Goal: Task Accomplishment & Management: Manage account settings

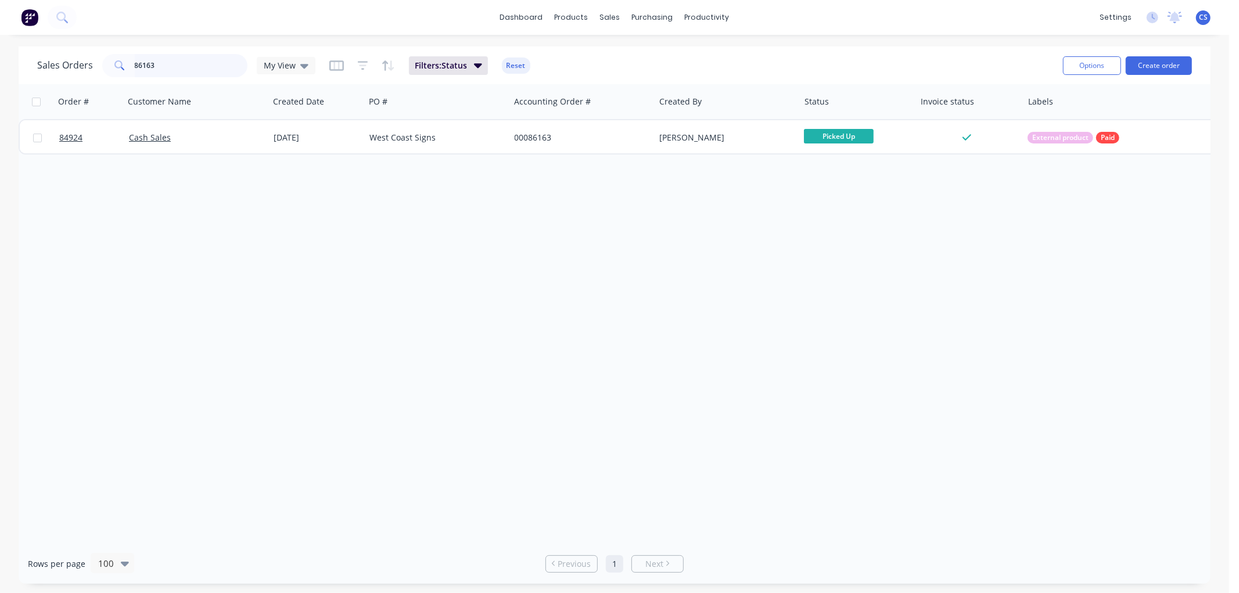
click at [172, 71] on input "86163" at bounding box center [191, 65] width 113 height 23
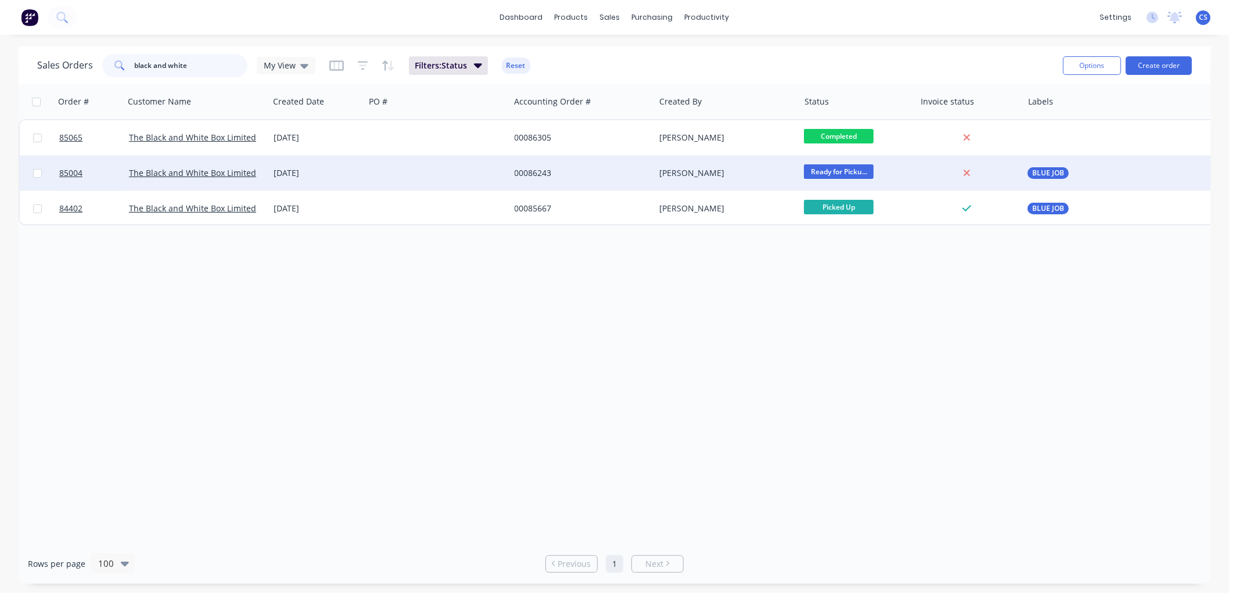
type input "black and white"
click at [375, 181] on div at bounding box center [437, 173] width 145 height 35
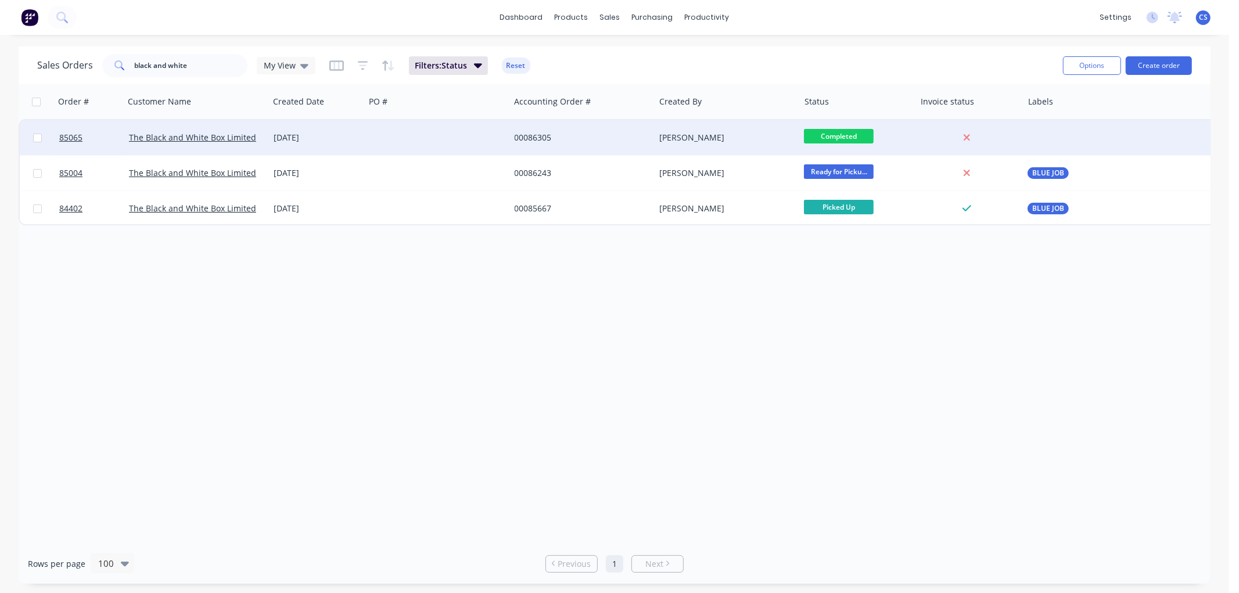
click at [440, 142] on div at bounding box center [437, 137] width 145 height 35
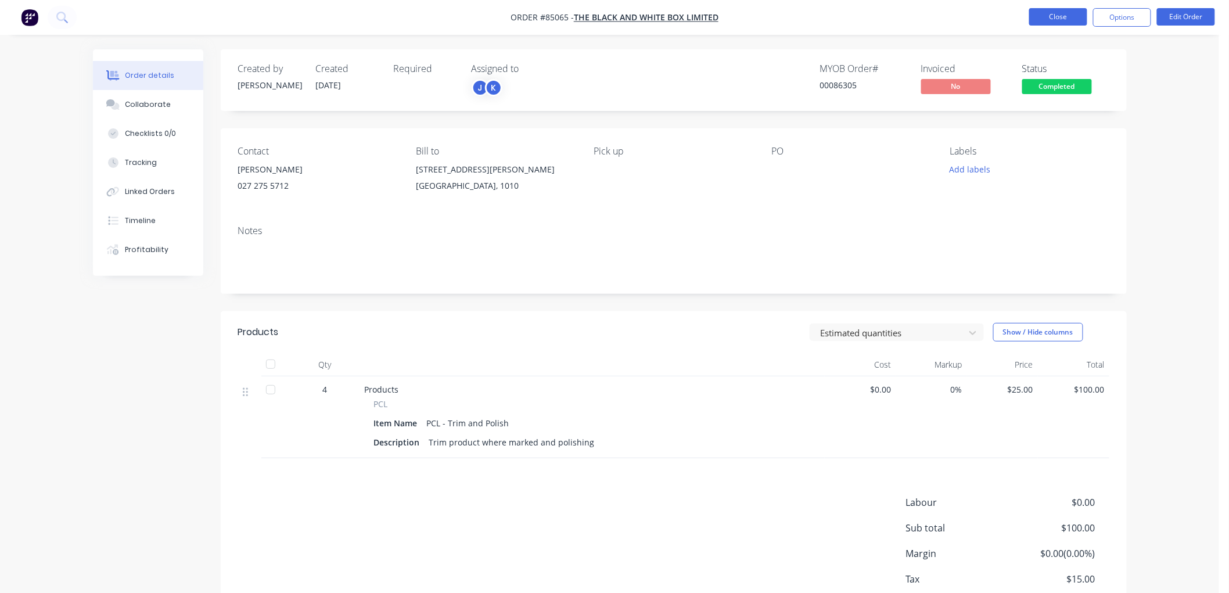
click at [1049, 16] on button "Close" at bounding box center [1058, 16] width 58 height 17
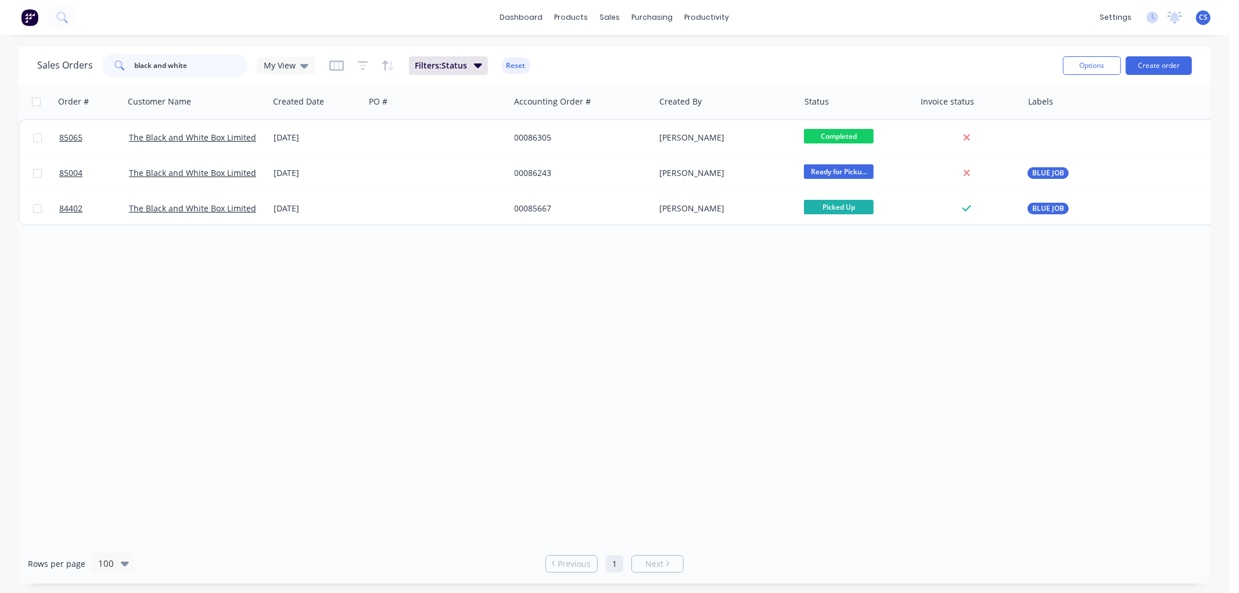
drag, startPoint x: 198, startPoint y: 64, endPoint x: 120, endPoint y: 67, distance: 78.5
click at [120, 67] on div "black and white" at bounding box center [174, 65] width 145 height 23
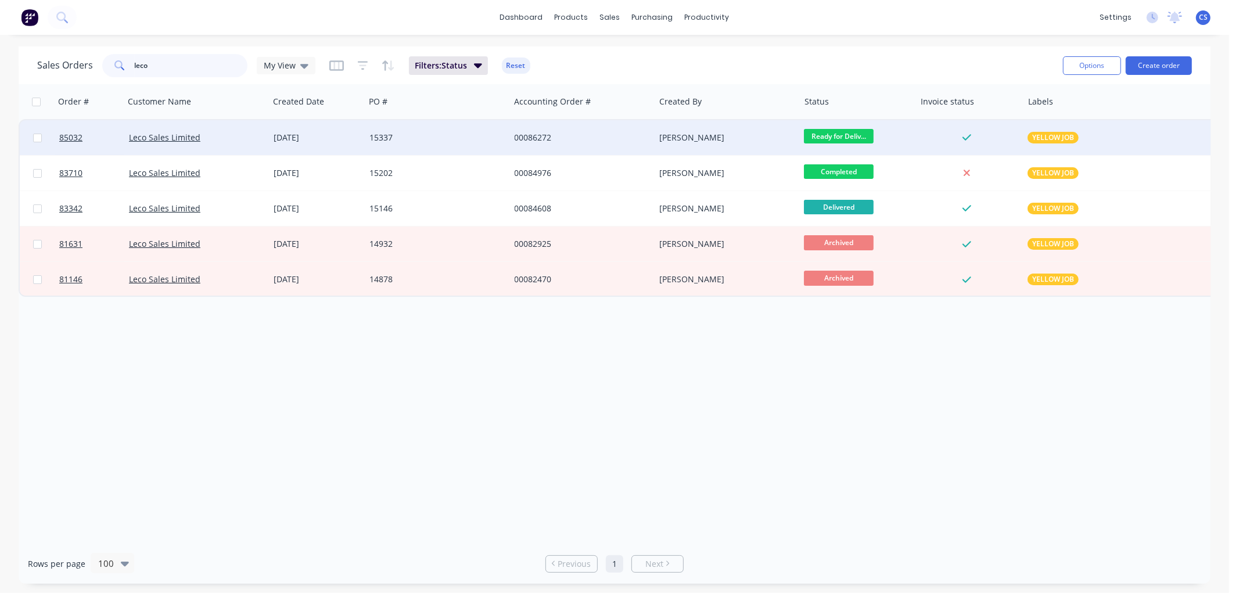
type input "leco"
click at [619, 138] on div "00086272" at bounding box center [579, 138] width 129 height 12
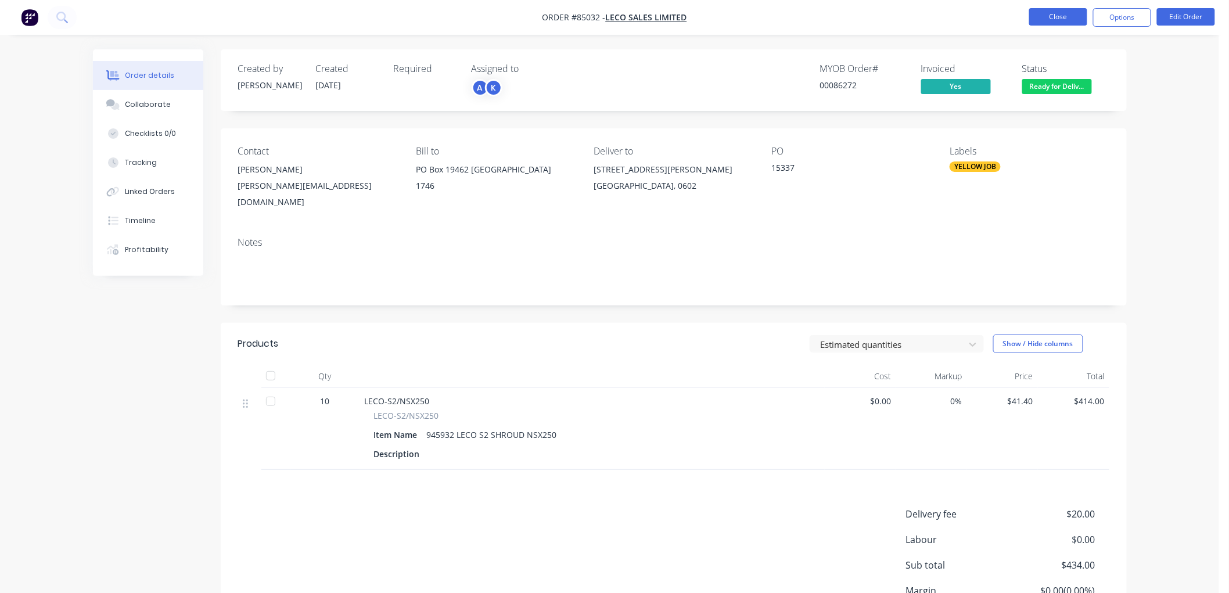
click at [1035, 21] on button "Close" at bounding box center [1058, 16] width 58 height 17
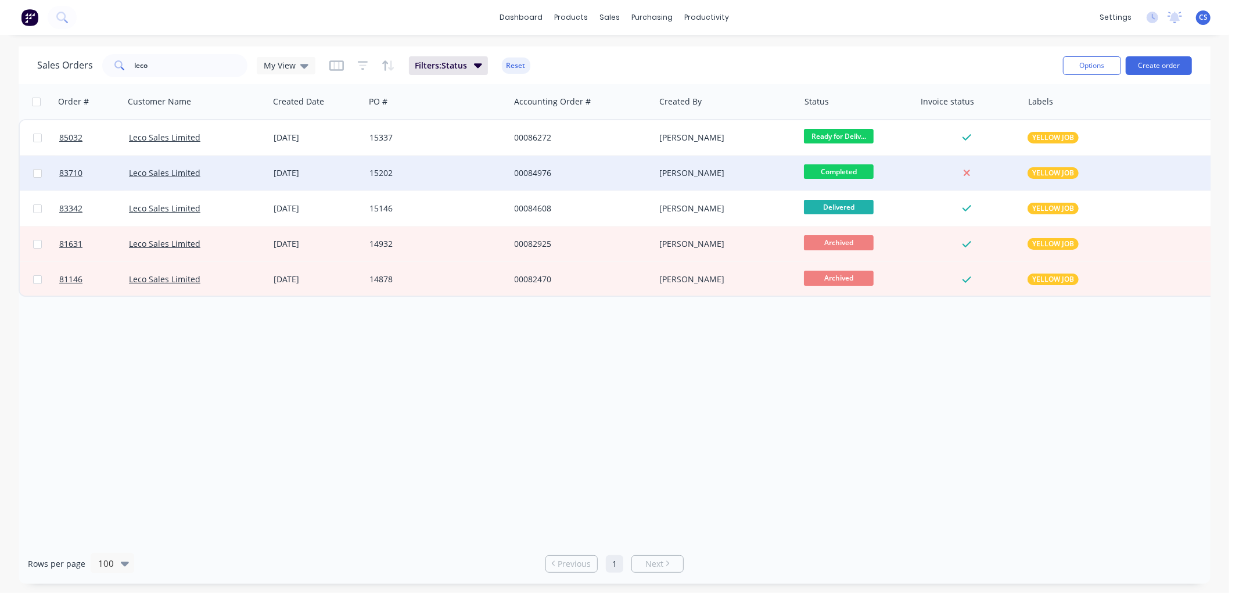
click at [517, 166] on div "00084976" at bounding box center [582, 173] width 145 height 35
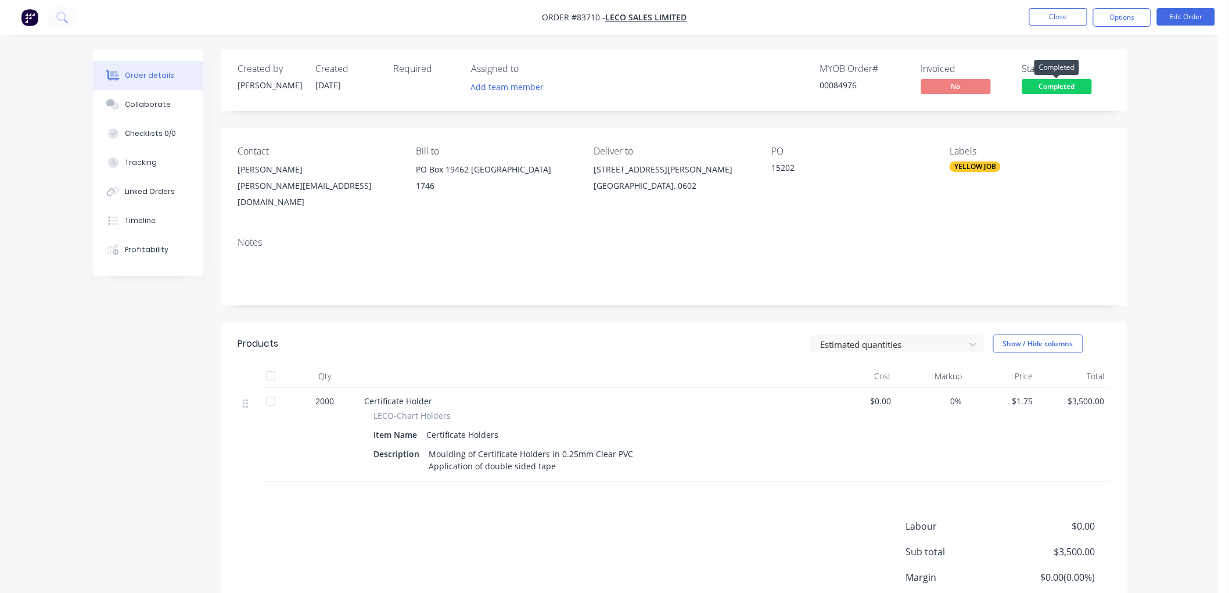
click at [1065, 86] on span "Completed" at bounding box center [1057, 86] width 70 height 15
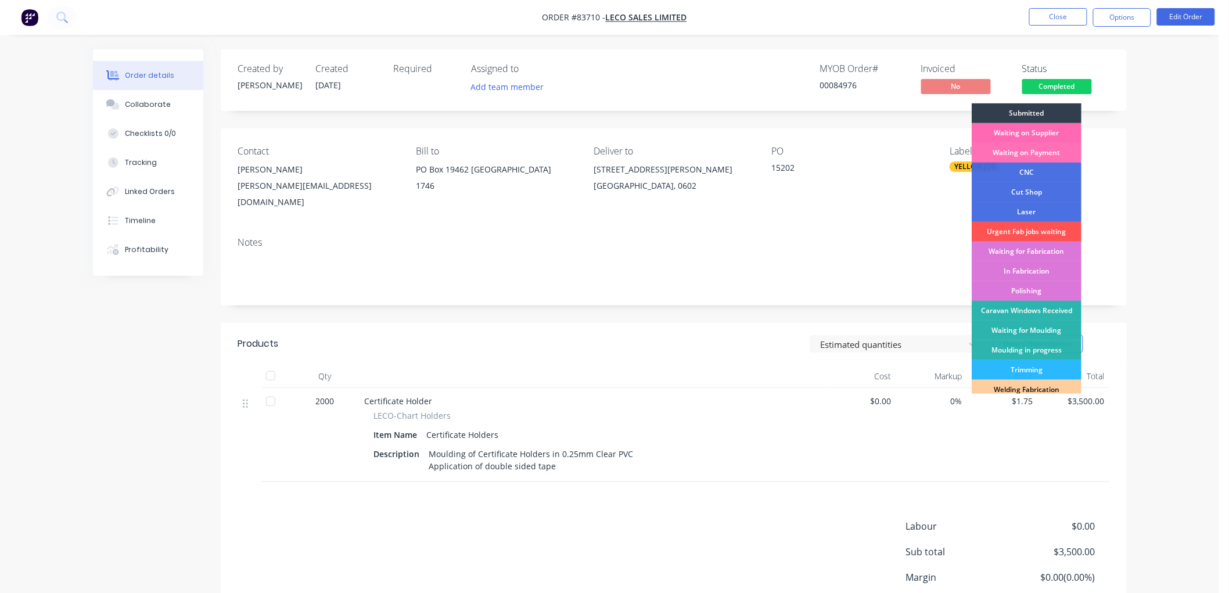
click at [1044, 132] on div "Waiting on Supplier" at bounding box center [1027, 133] width 110 height 20
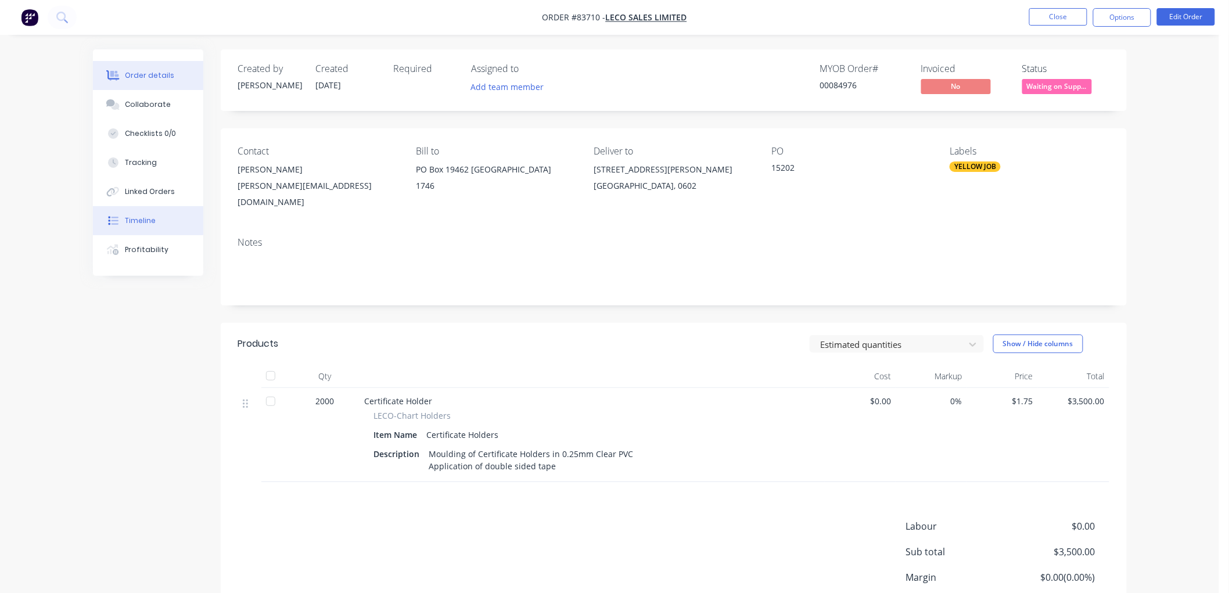
click at [127, 229] on button "Timeline" at bounding box center [148, 220] width 110 height 29
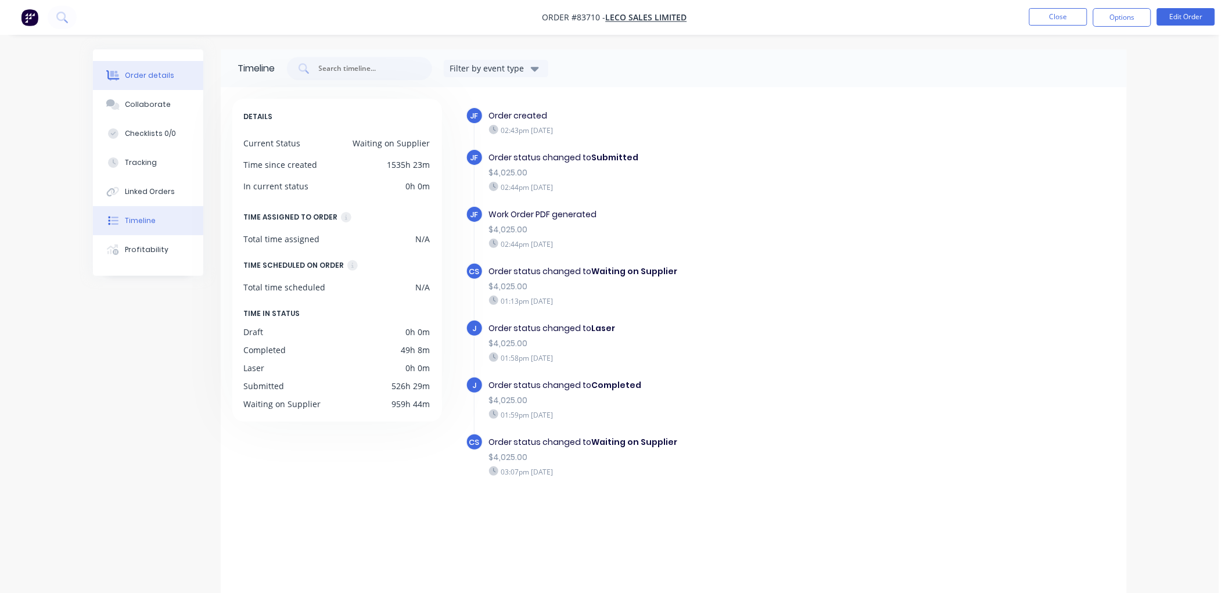
click at [159, 82] on button "Order details" at bounding box center [148, 75] width 110 height 29
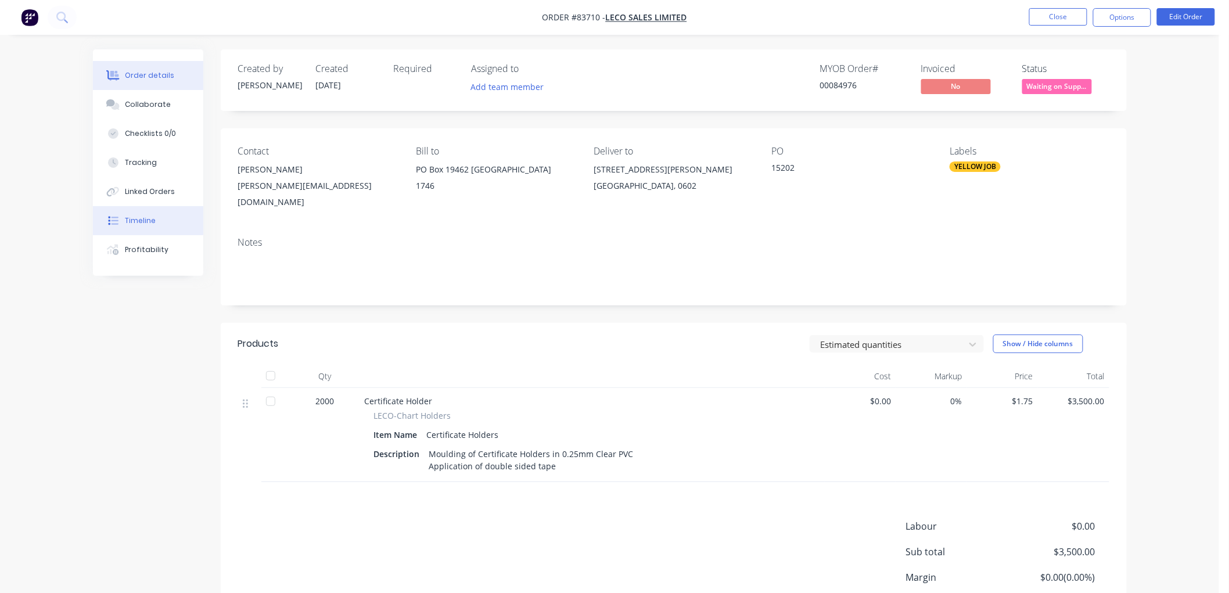
click at [136, 223] on div "Timeline" at bounding box center [140, 221] width 31 height 10
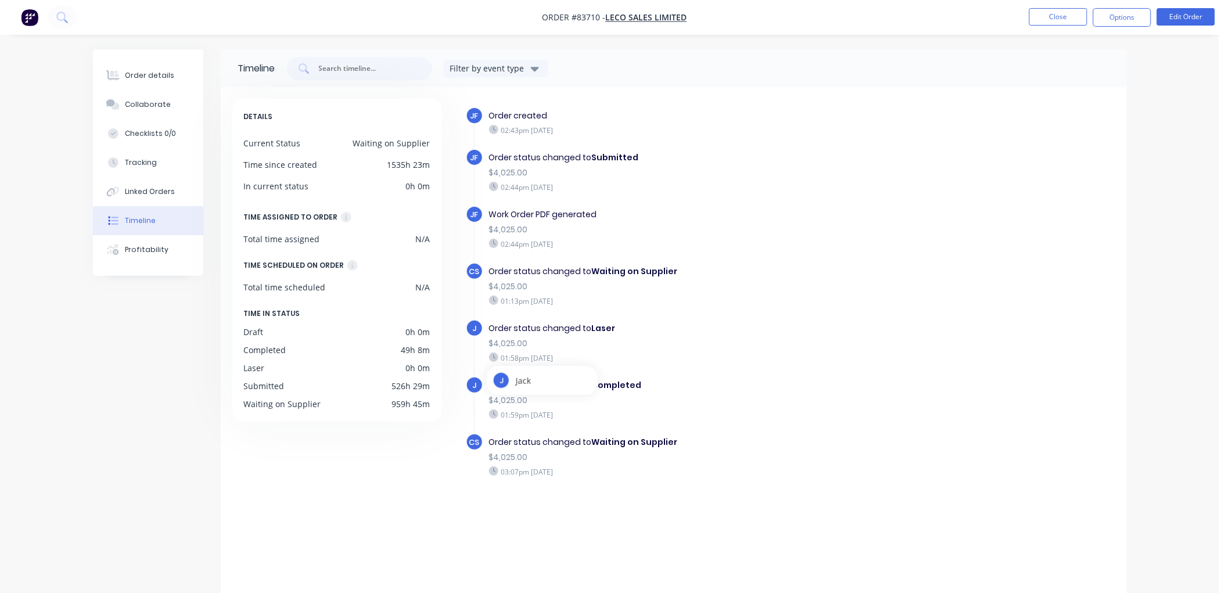
click at [128, 343] on div "Timeline Filter by event type DETAILS Current Status Waiting on Supplier Time s…" at bounding box center [610, 325] width 1034 height 553
click at [160, 72] on div "Order details" at bounding box center [149, 75] width 49 height 10
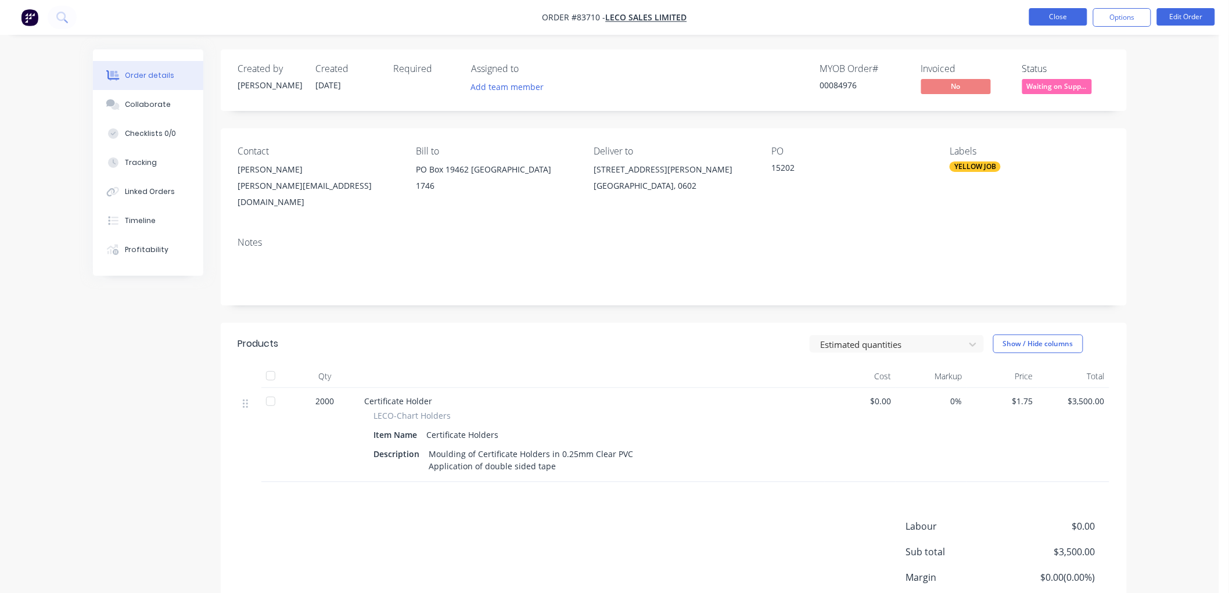
click at [1058, 15] on button "Close" at bounding box center [1058, 16] width 58 height 17
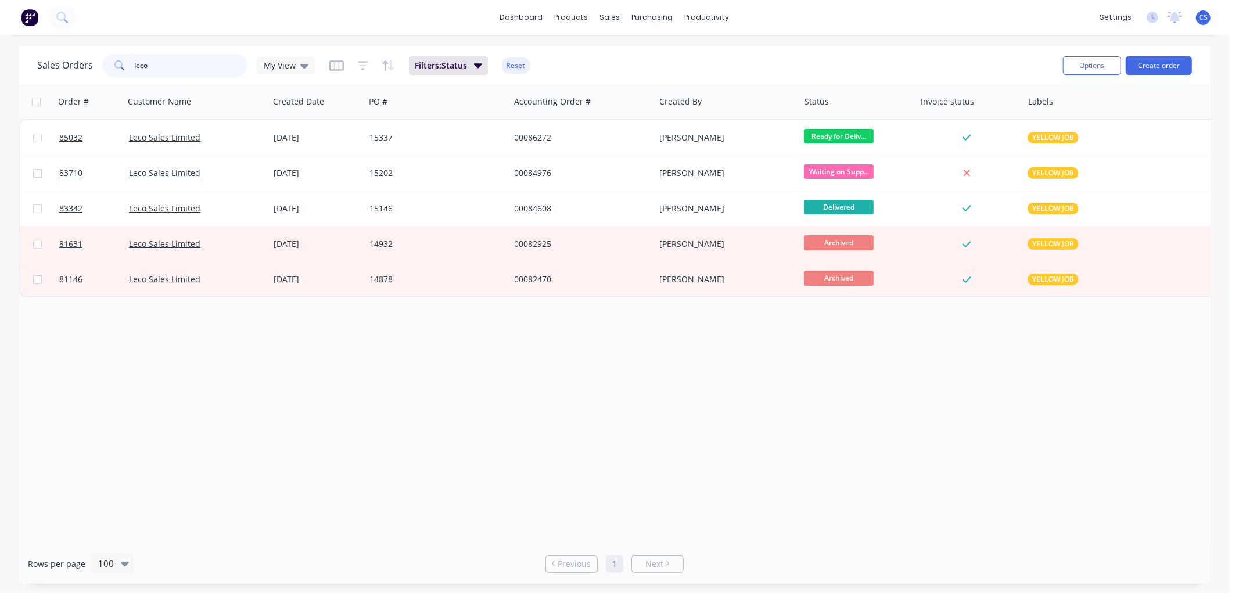
click at [168, 60] on input "leco" at bounding box center [191, 65] width 113 height 23
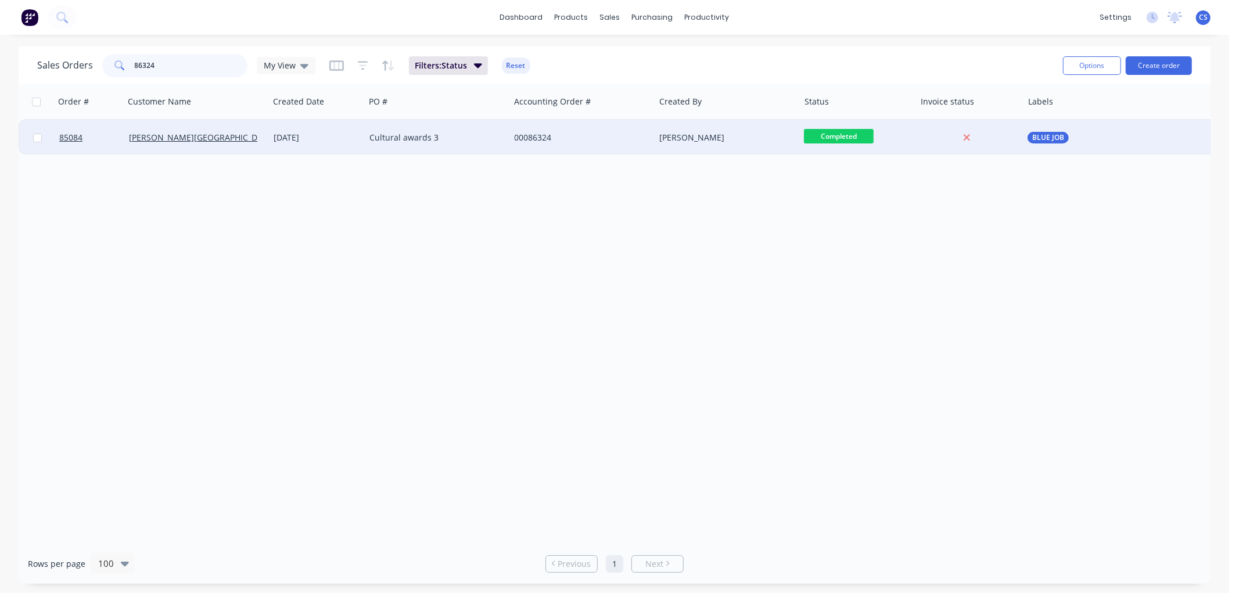
type input "86324"
click at [399, 139] on div "Cultural awards 3" at bounding box center [433, 138] width 129 height 12
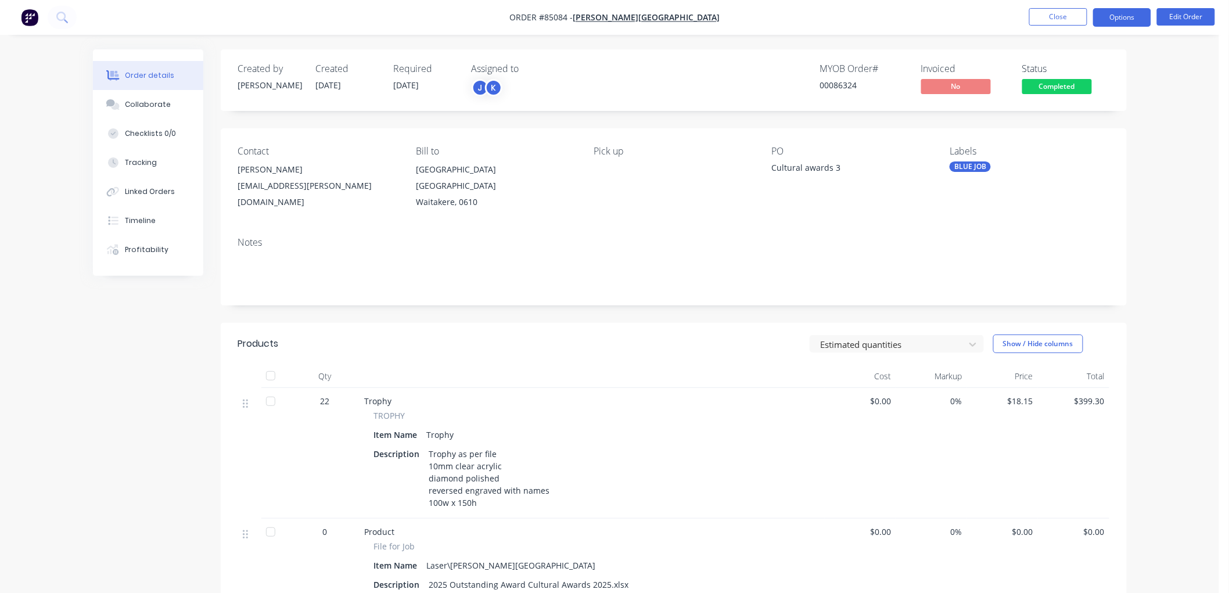
click at [1133, 18] on button "Options" at bounding box center [1122, 17] width 58 height 19
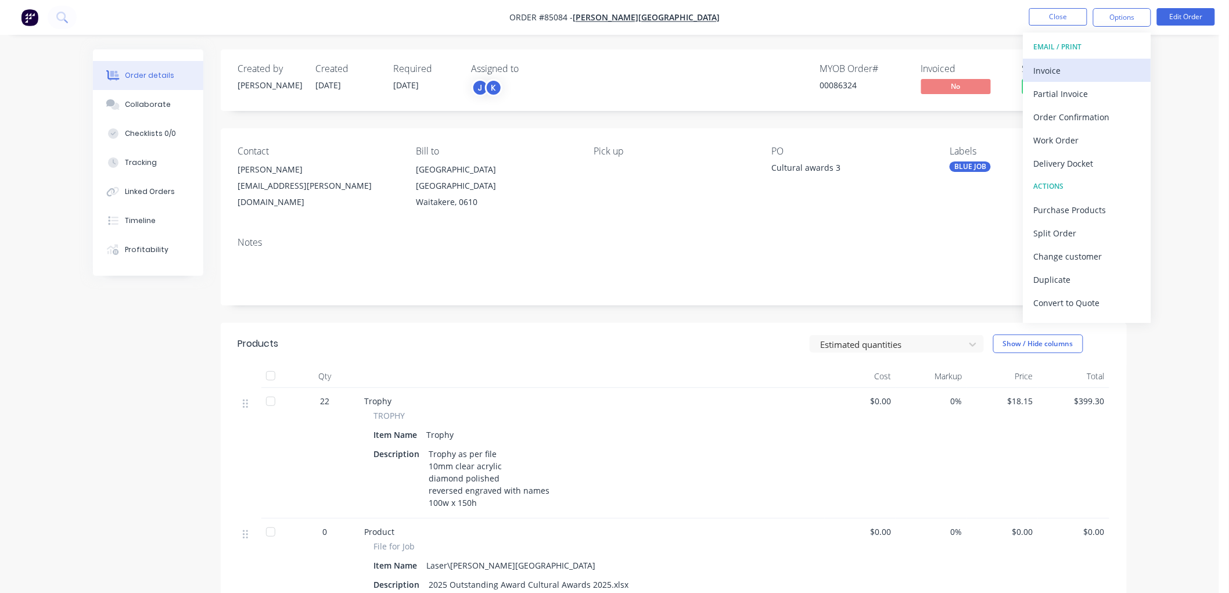
click at [1071, 66] on div "Invoice" at bounding box center [1087, 70] width 107 height 17
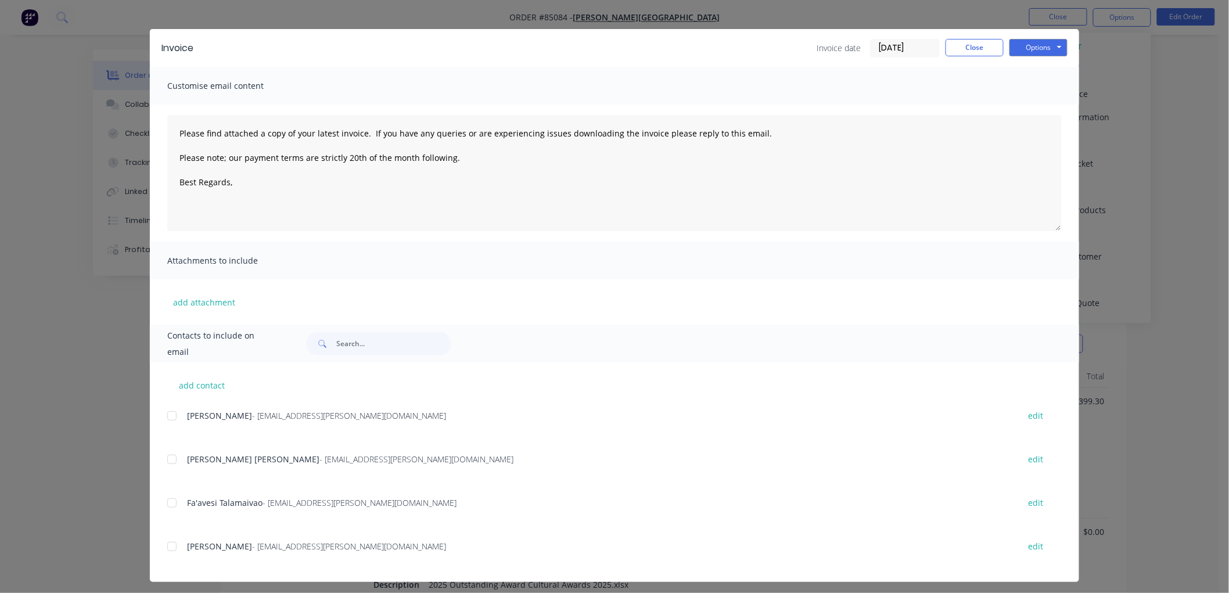
scroll to position [22, 0]
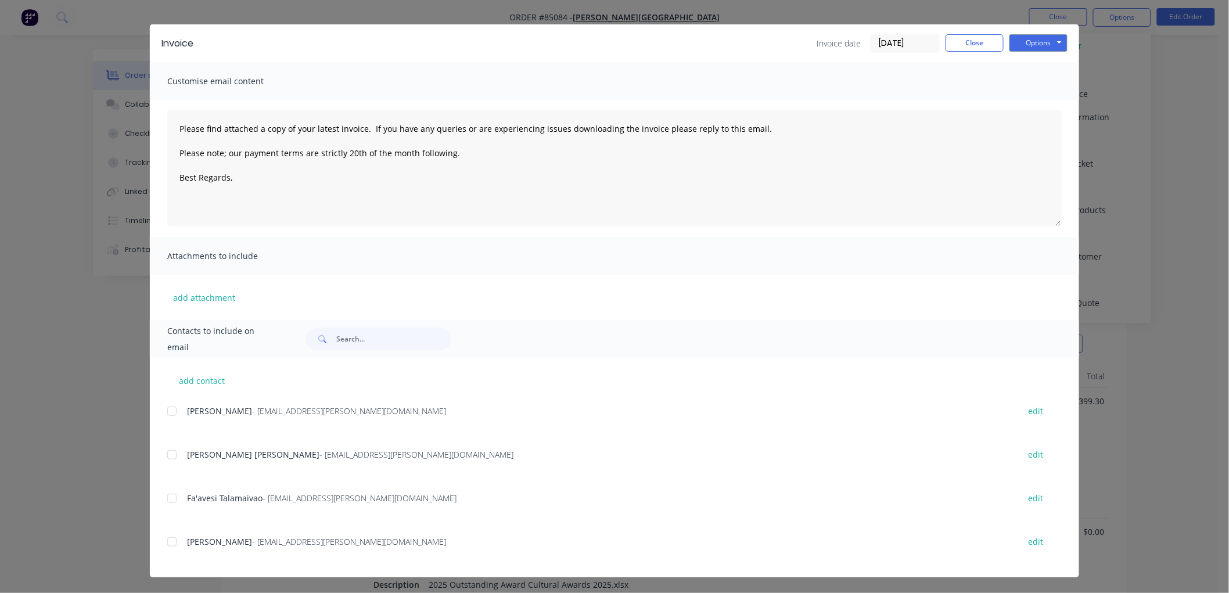
click at [165, 497] on div at bounding box center [171, 498] width 23 height 23
click at [167, 543] on div at bounding box center [171, 541] width 23 height 23
click at [166, 498] on div at bounding box center [171, 498] width 23 height 23
click at [256, 178] on textarea "Please find attached a copy of your latest invoice. If you have any queries or …" at bounding box center [614, 168] width 895 height 116
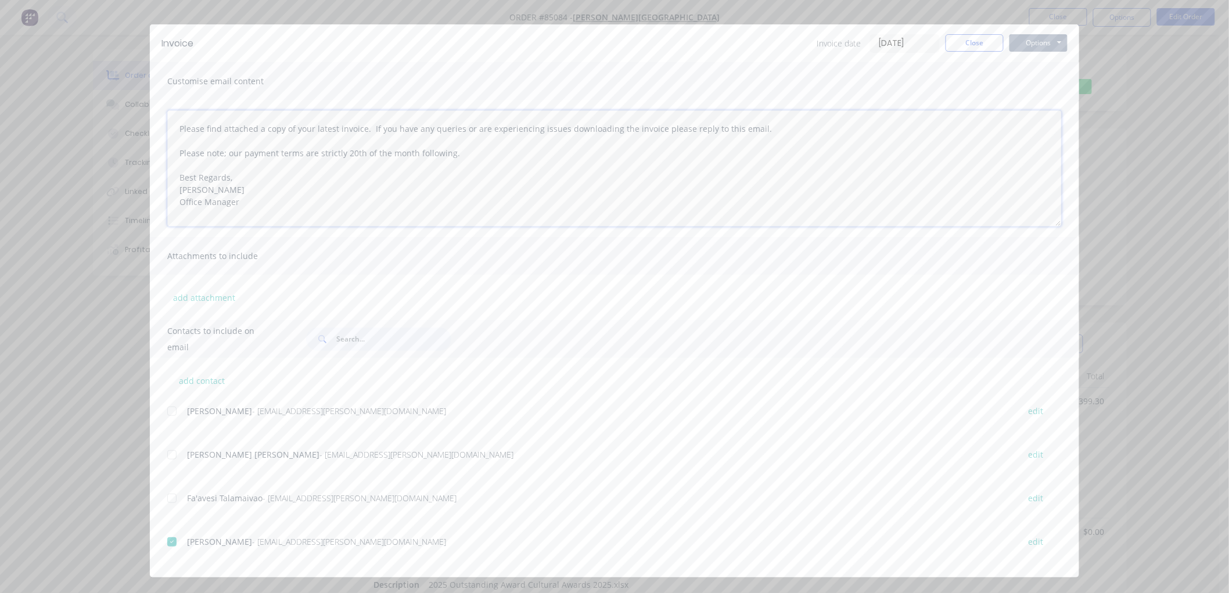
type textarea "Please find attached a copy of your latest invoice. If you have any queries or …"
click at [1053, 35] on button "Options" at bounding box center [1039, 42] width 58 height 17
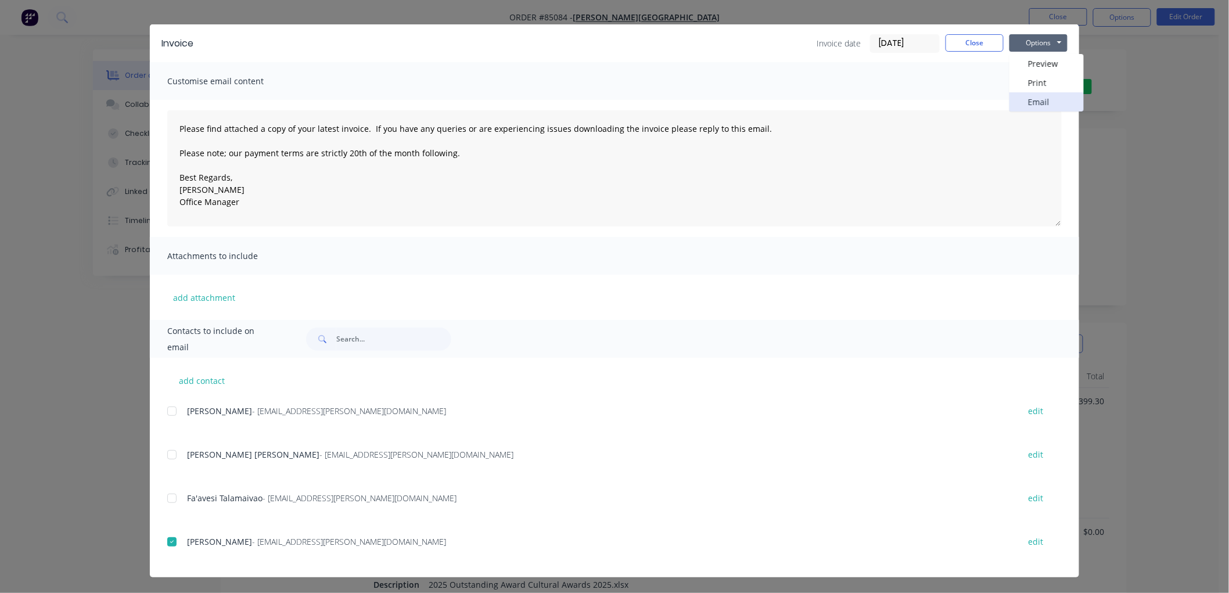
click at [1035, 102] on button "Email" at bounding box center [1047, 101] width 74 height 19
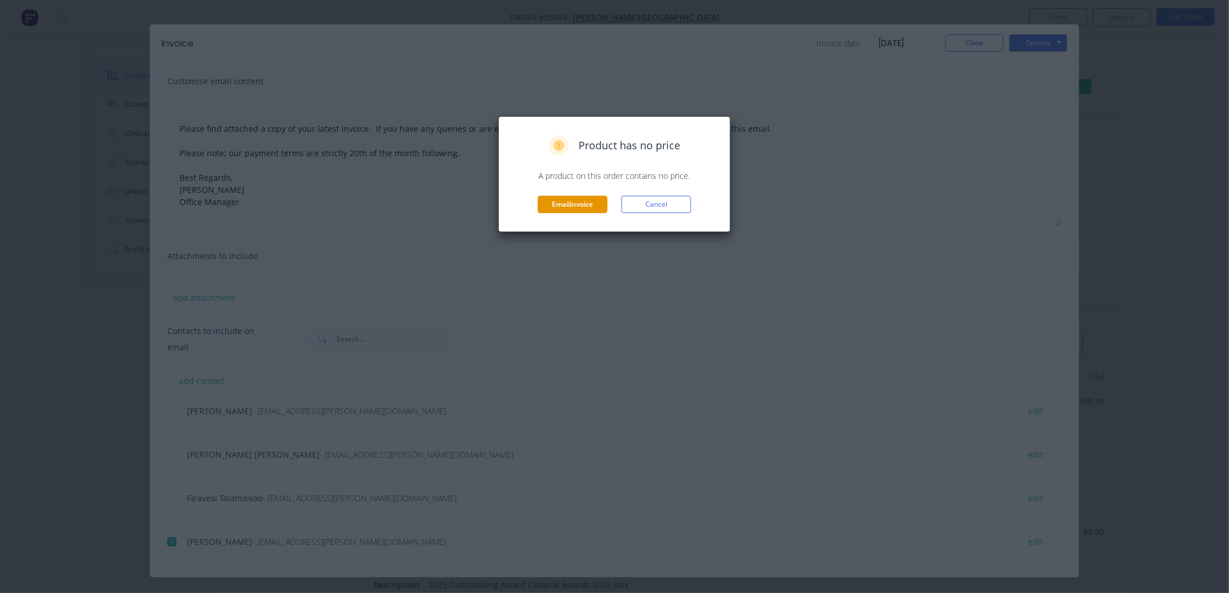
click at [581, 198] on button "Email invoice" at bounding box center [573, 204] width 70 height 17
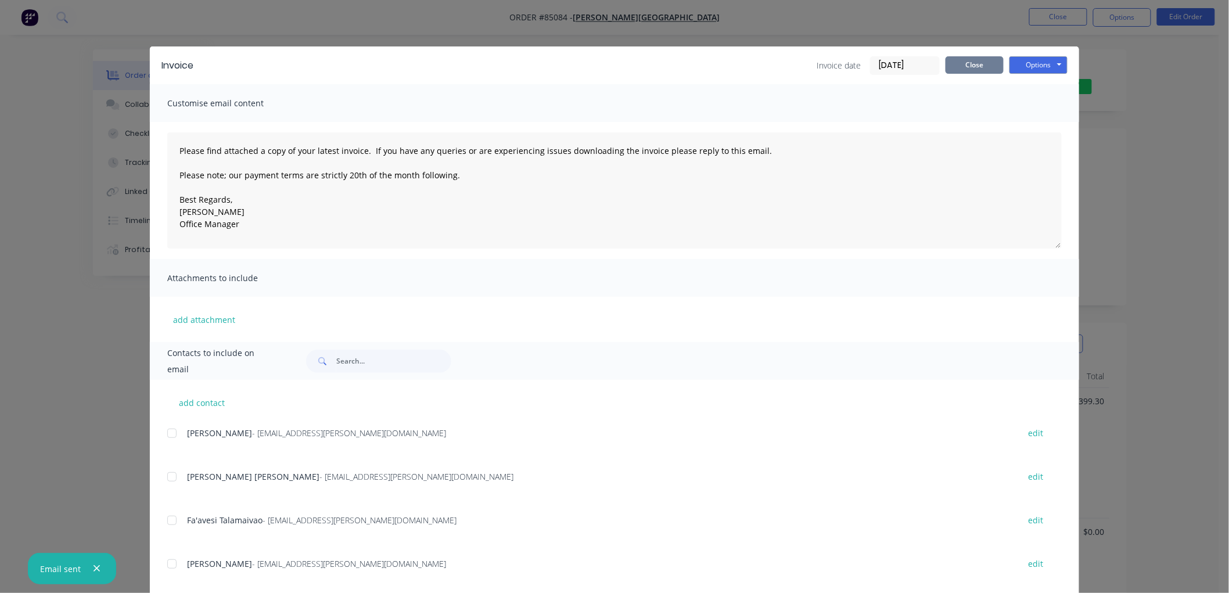
click at [976, 68] on button "Close" at bounding box center [975, 64] width 58 height 17
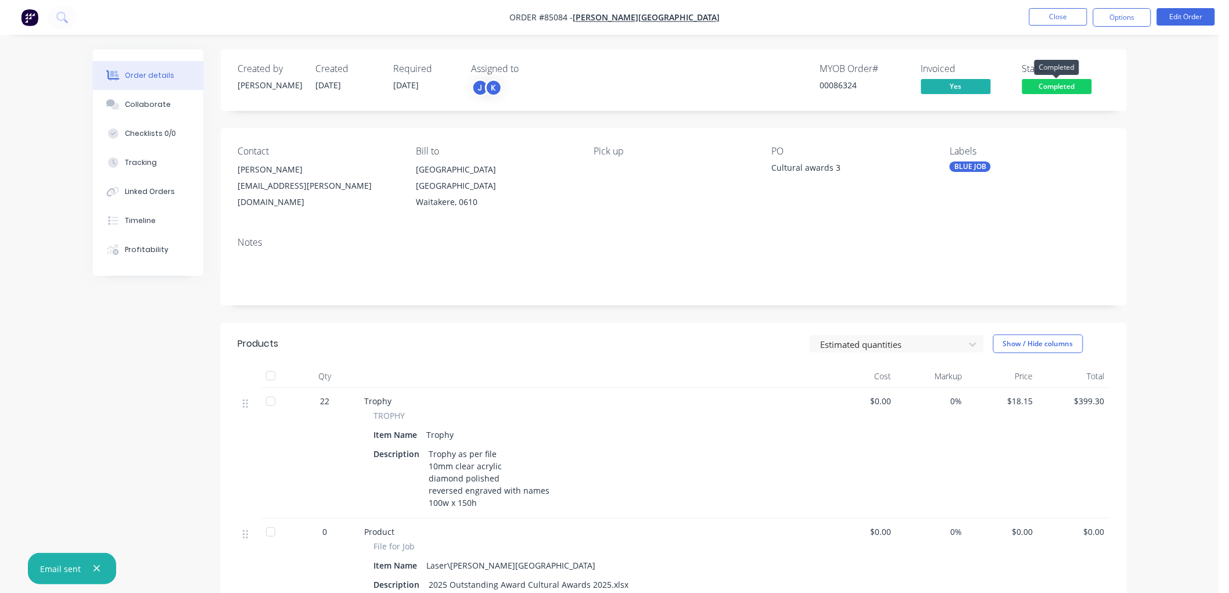
click at [1074, 86] on span "Completed" at bounding box center [1057, 86] width 70 height 15
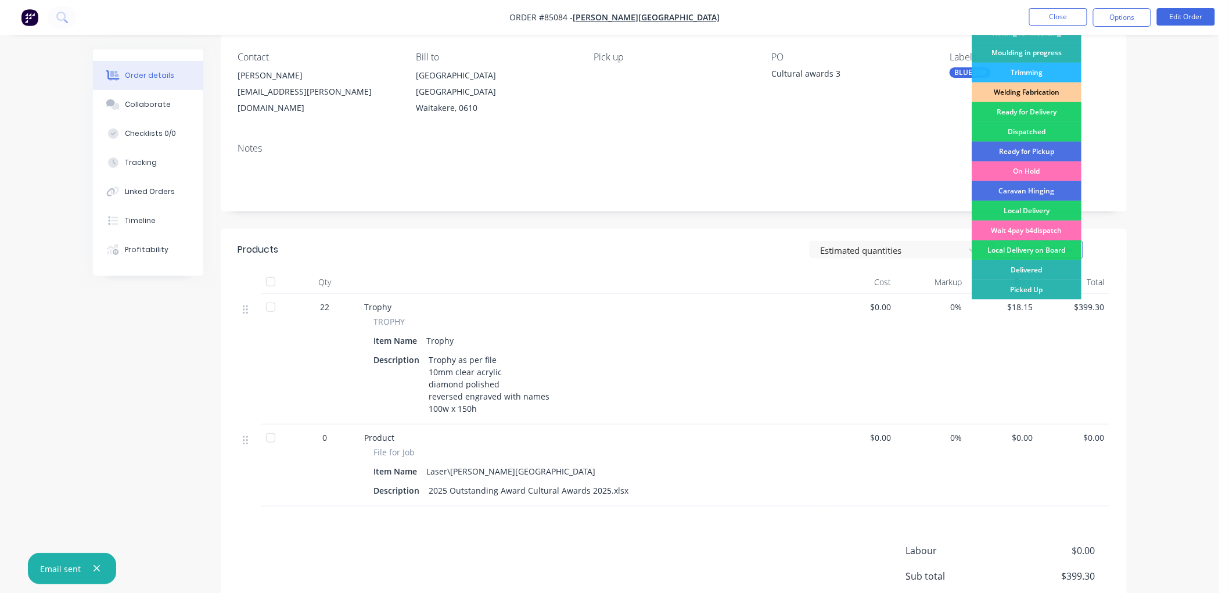
scroll to position [193, 0]
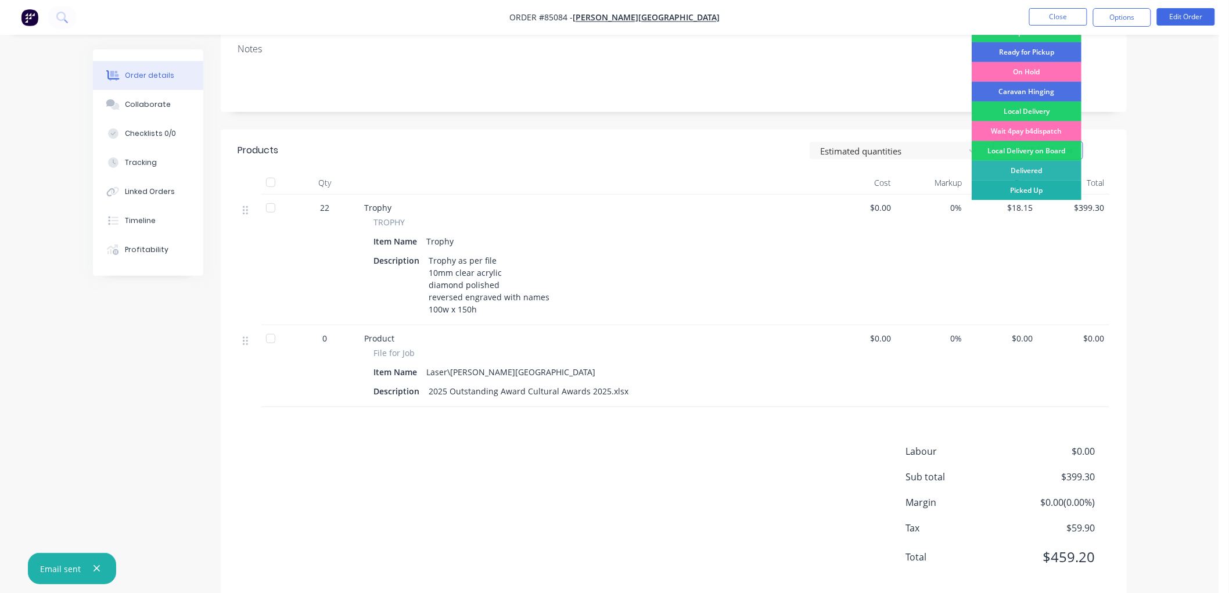
click at [1036, 184] on div "Picked Up" at bounding box center [1027, 191] width 110 height 20
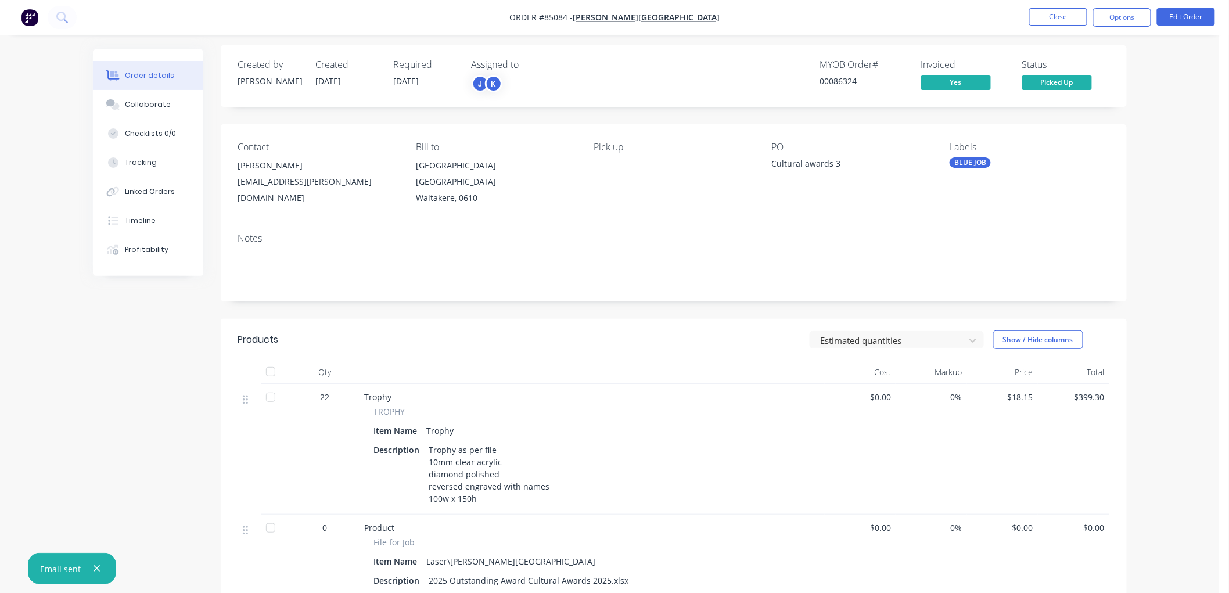
scroll to position [0, 0]
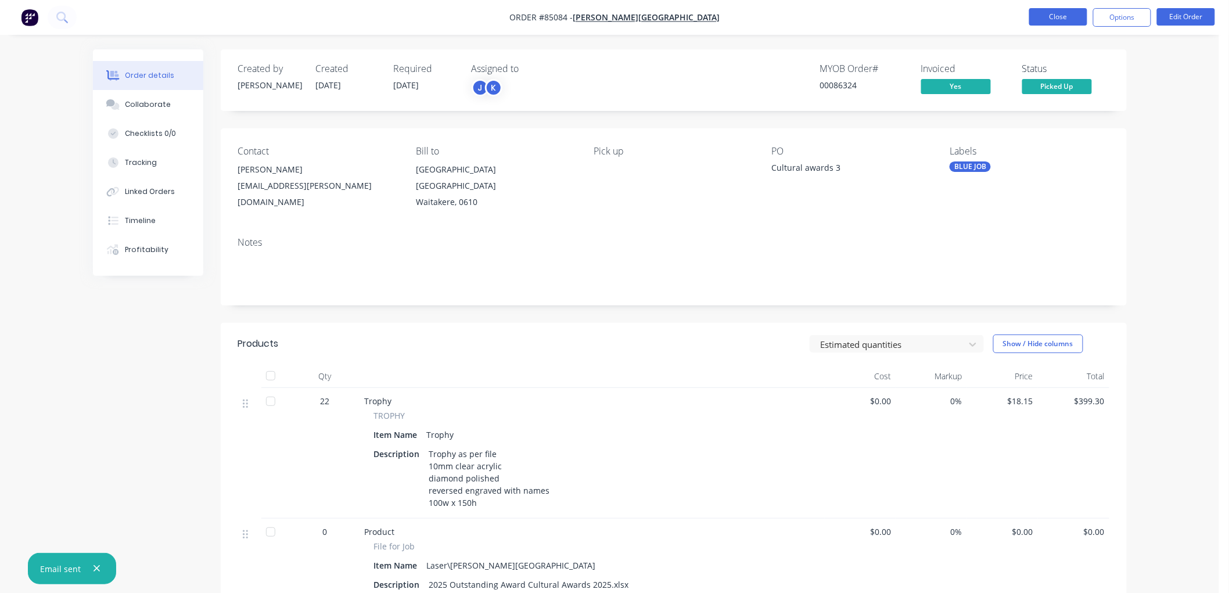
click at [1054, 17] on button "Close" at bounding box center [1058, 16] width 58 height 17
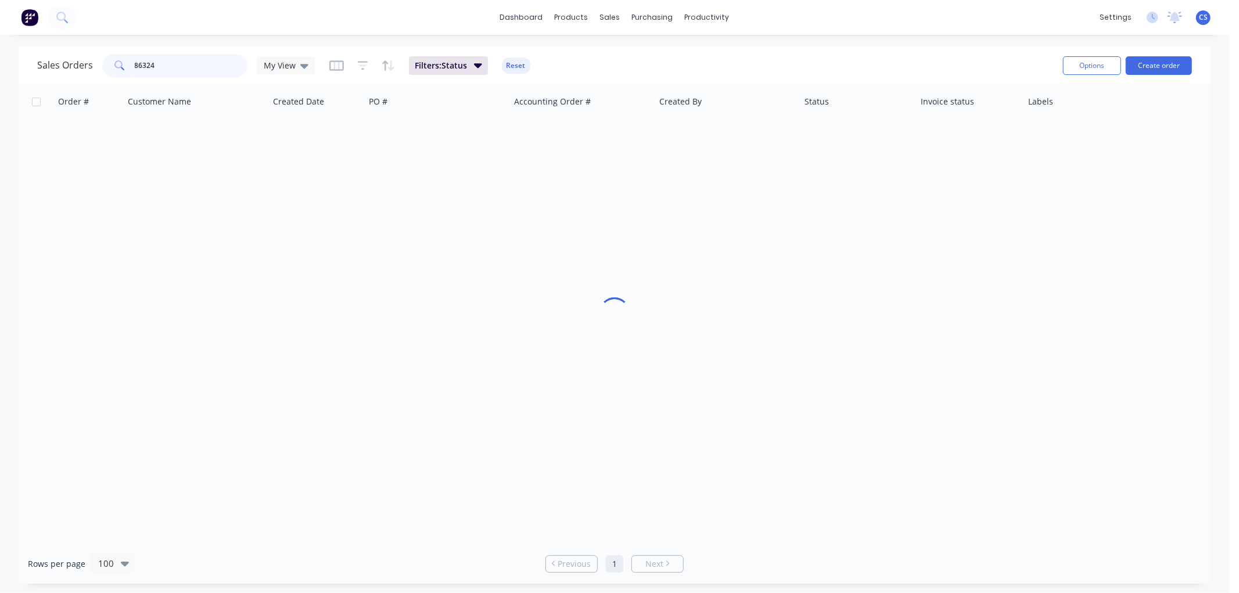
click at [160, 62] on input "86324" at bounding box center [191, 65] width 113 height 23
click at [177, 66] on input "86324" at bounding box center [191, 65] width 113 height 23
click at [199, 62] on input "86324" at bounding box center [191, 65] width 113 height 23
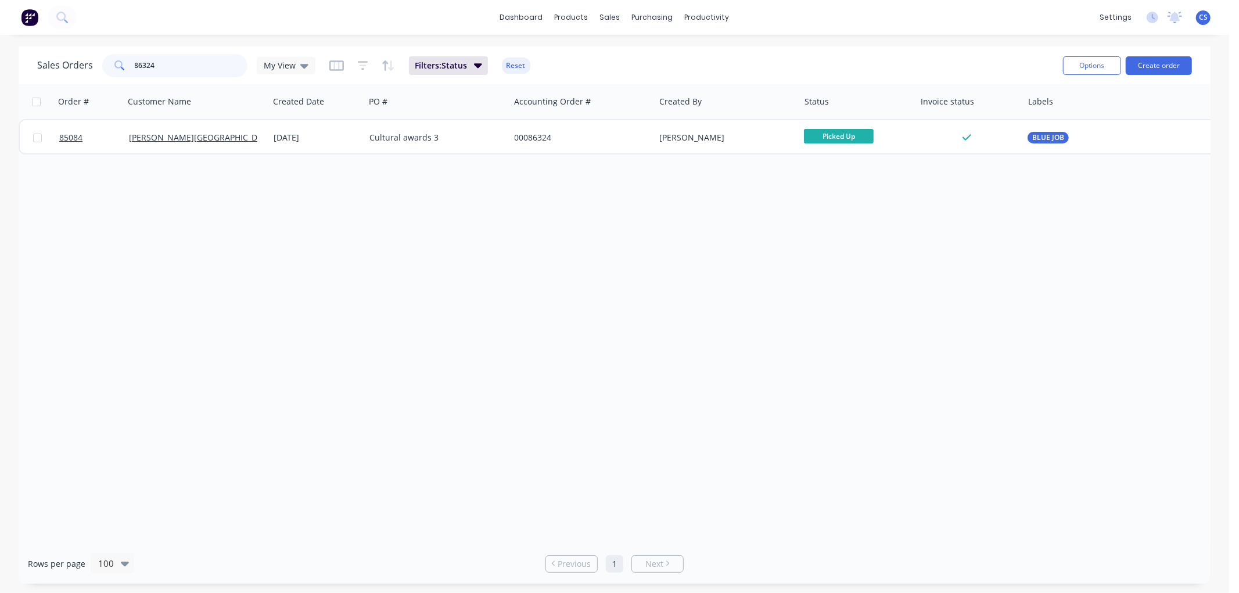
click at [196, 62] on input "86324" at bounding box center [191, 65] width 113 height 23
click at [182, 64] on input "86324" at bounding box center [191, 65] width 113 height 23
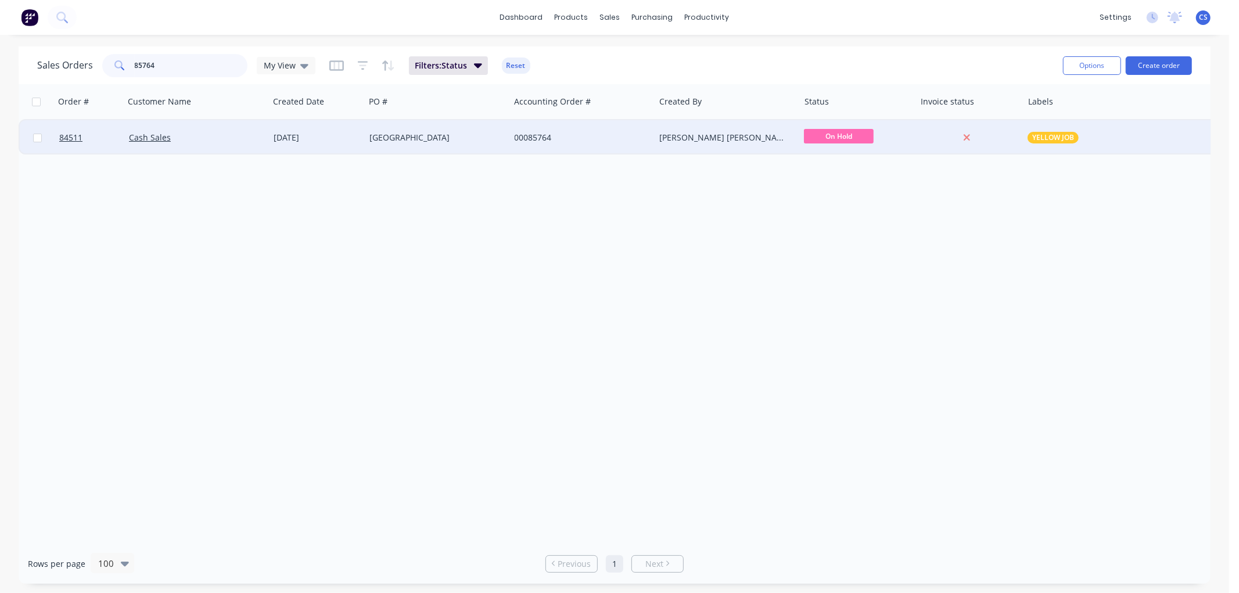
type input "85764"
click at [411, 138] on div "[GEOGRAPHIC_DATA]" at bounding box center [433, 138] width 129 height 12
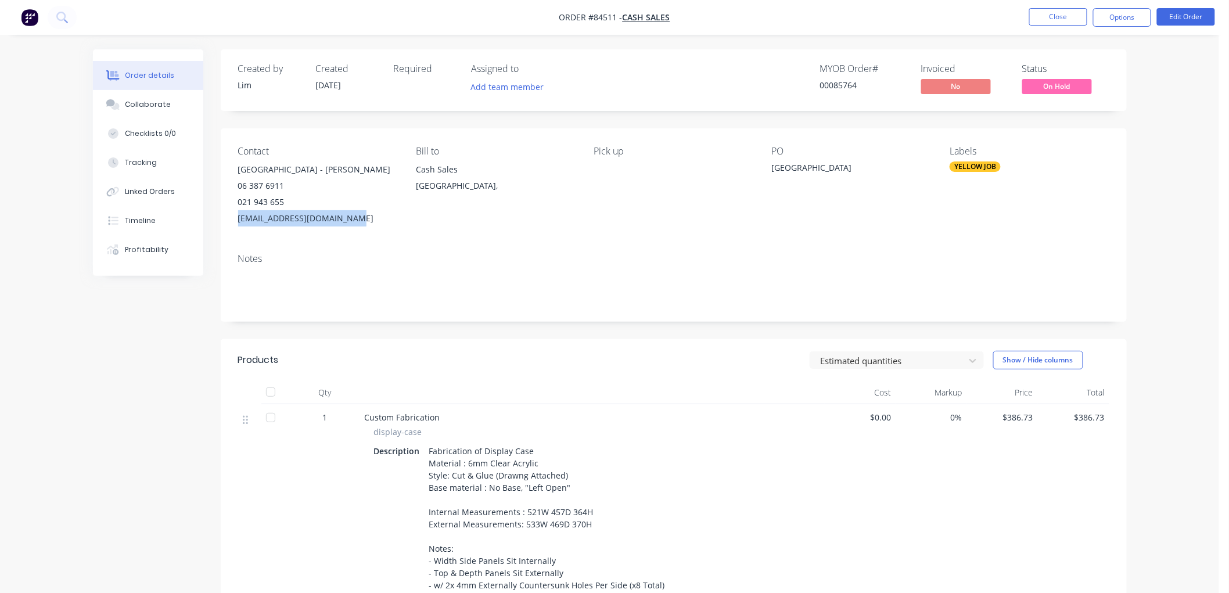
drag, startPoint x: 318, startPoint y: 236, endPoint x: 236, endPoint y: 239, distance: 82.5
click at [236, 239] on div "Contact [GEOGRAPHIC_DATA] - [PERSON_NAME] 06 387 6911 021 943 655 [EMAIL_ADDRES…" at bounding box center [674, 186] width 906 height 116
click at [1183, 18] on button "Edit Order" at bounding box center [1186, 16] width 58 height 17
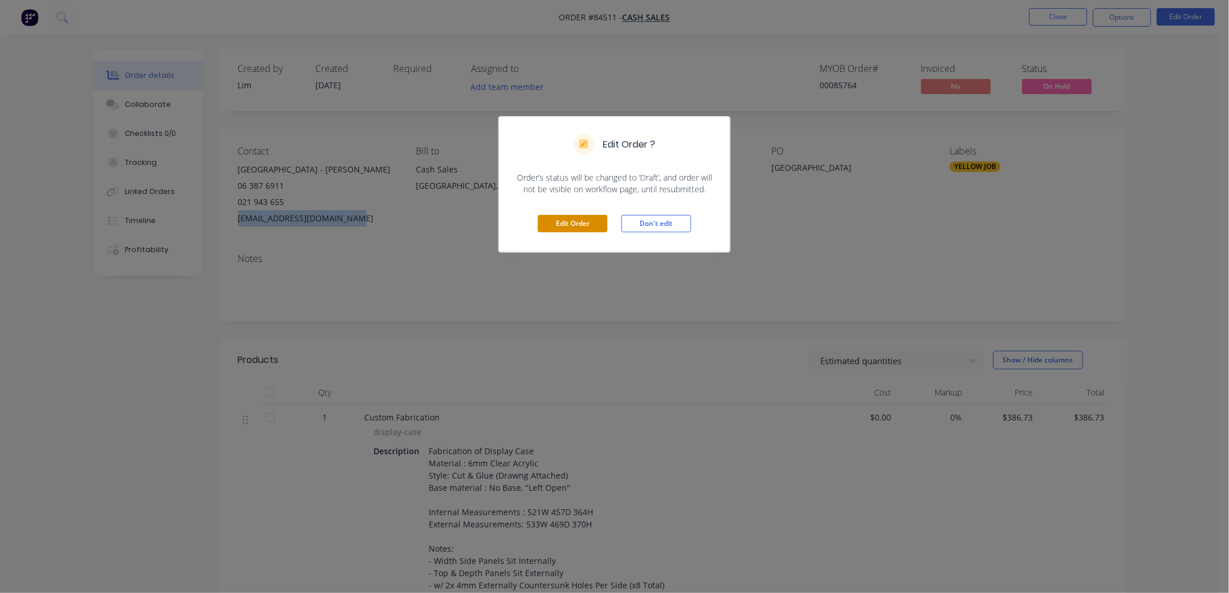
click at [589, 228] on button "Edit Order" at bounding box center [573, 223] width 70 height 17
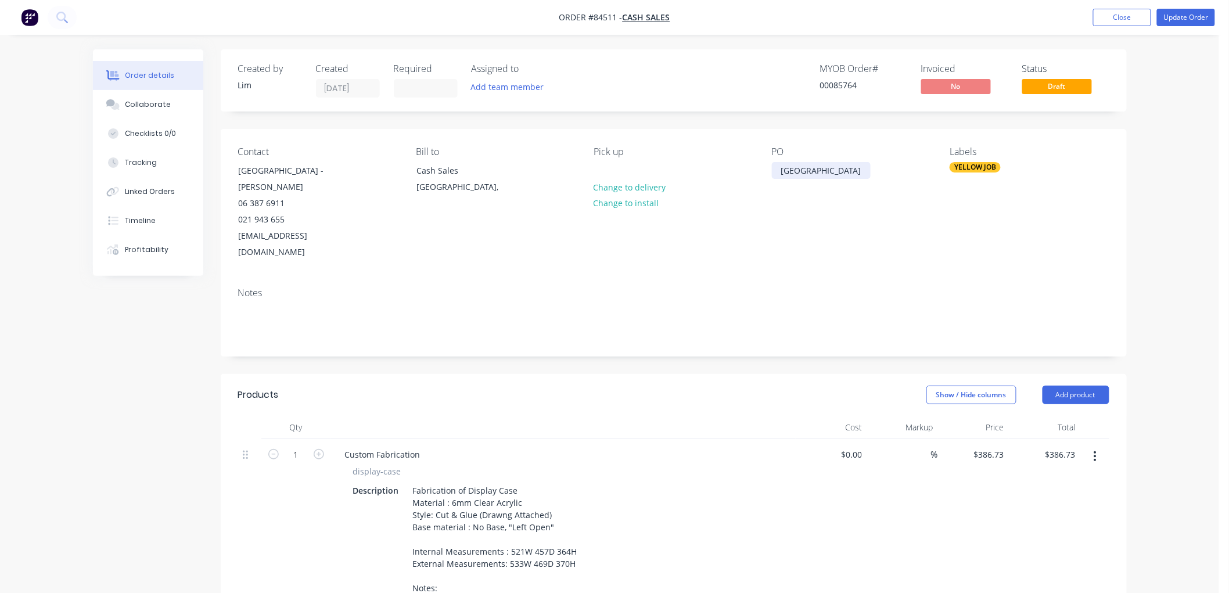
drag, startPoint x: 872, startPoint y: 170, endPoint x: 777, endPoint y: 170, distance: 95.3
click at [777, 170] on div "[GEOGRAPHIC_DATA]" at bounding box center [821, 170] width 99 height 17
paste div
click at [1021, 201] on div "Labels YELLOW JOB" at bounding box center [1029, 203] width 159 height 114
click at [1183, 15] on button "Update Order" at bounding box center [1186, 17] width 58 height 17
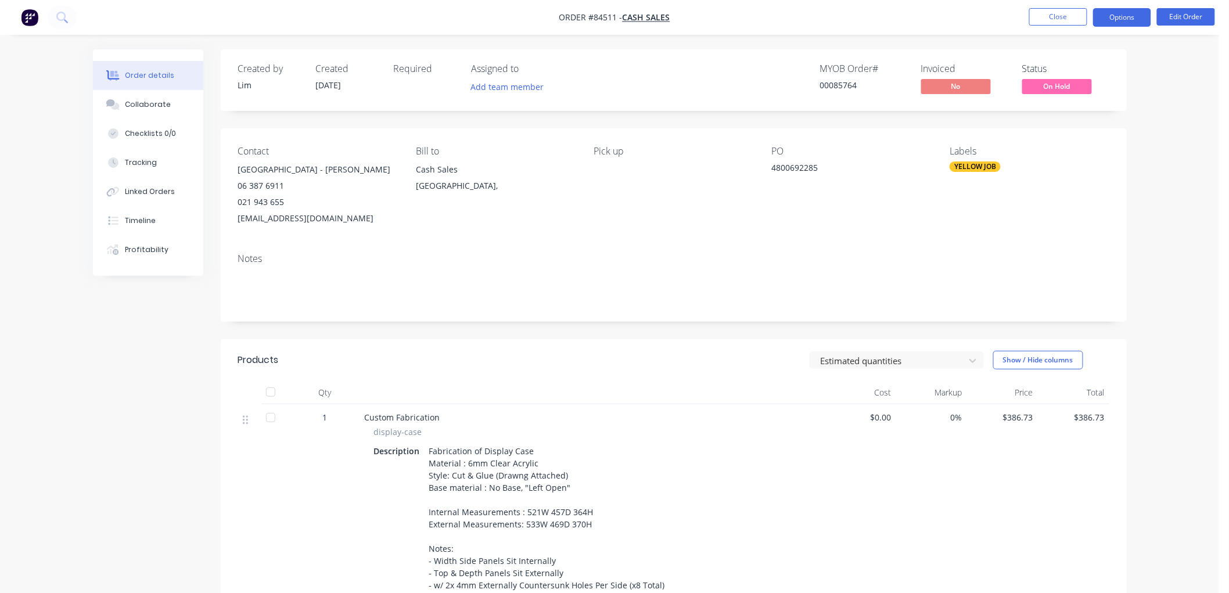
click at [1118, 22] on button "Options" at bounding box center [1122, 17] width 58 height 19
click at [607, 244] on div "Contact [GEOGRAPHIC_DATA] - [PERSON_NAME] 06 387 6911 021 943 655 [EMAIL_ADDRES…" at bounding box center [674, 186] width 906 height 116
click at [1123, 21] on button "Options" at bounding box center [1122, 17] width 58 height 19
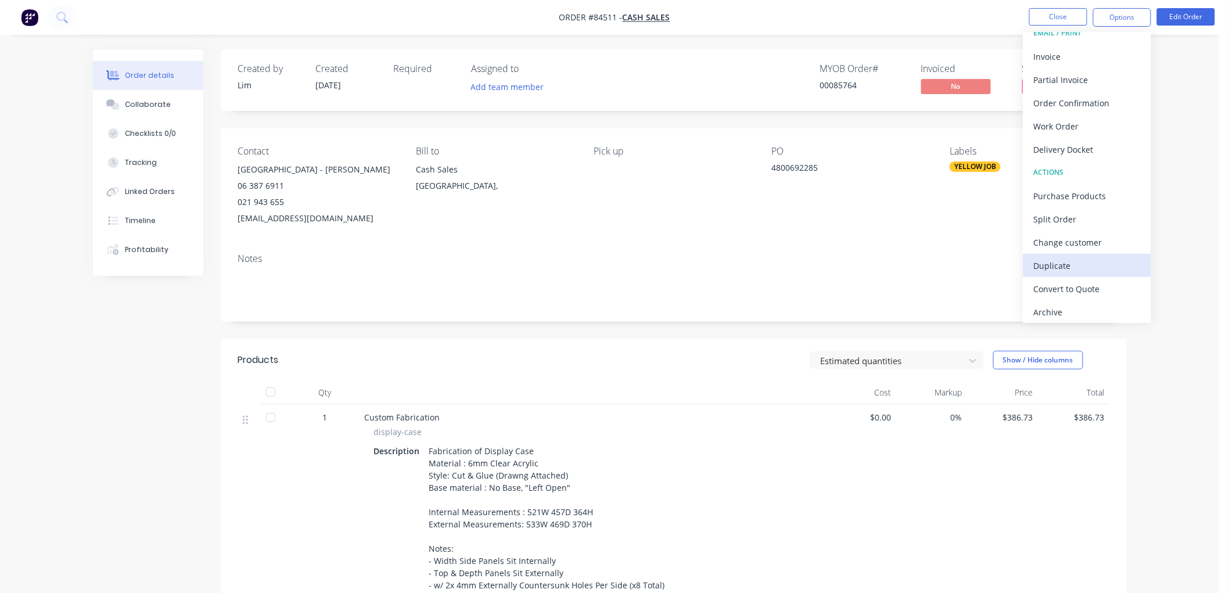
scroll to position [17, 0]
click at [1205, 94] on div "Order details Collaborate Checklists 0/0 Tracking Linked Orders Timeline Profit…" at bounding box center [609, 422] width 1219 height 845
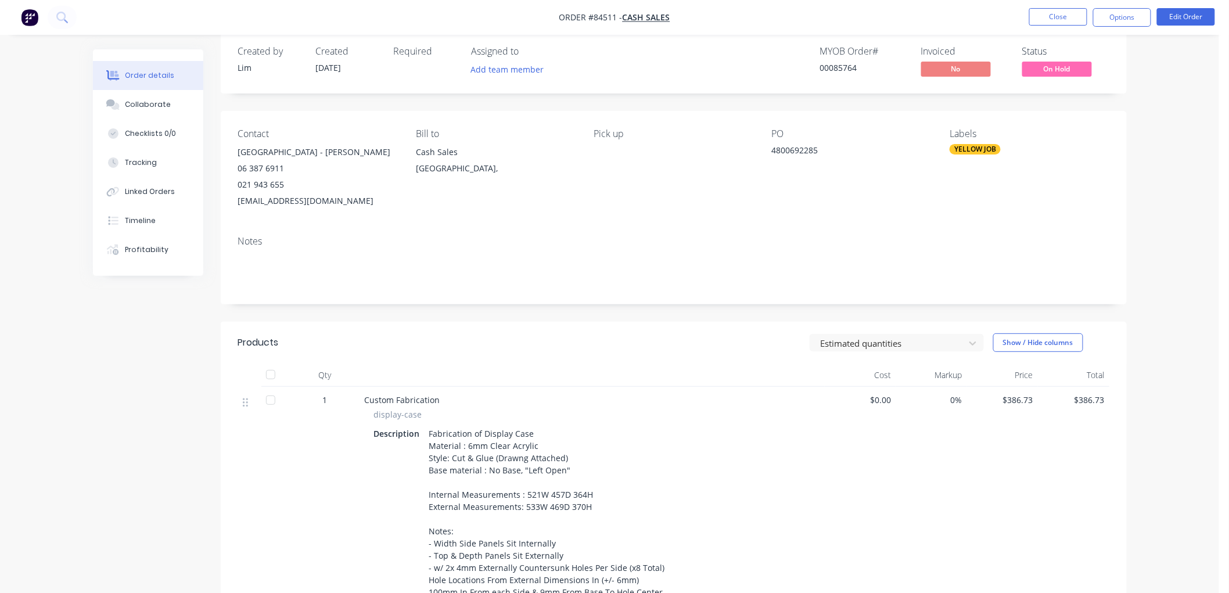
scroll to position [0, 0]
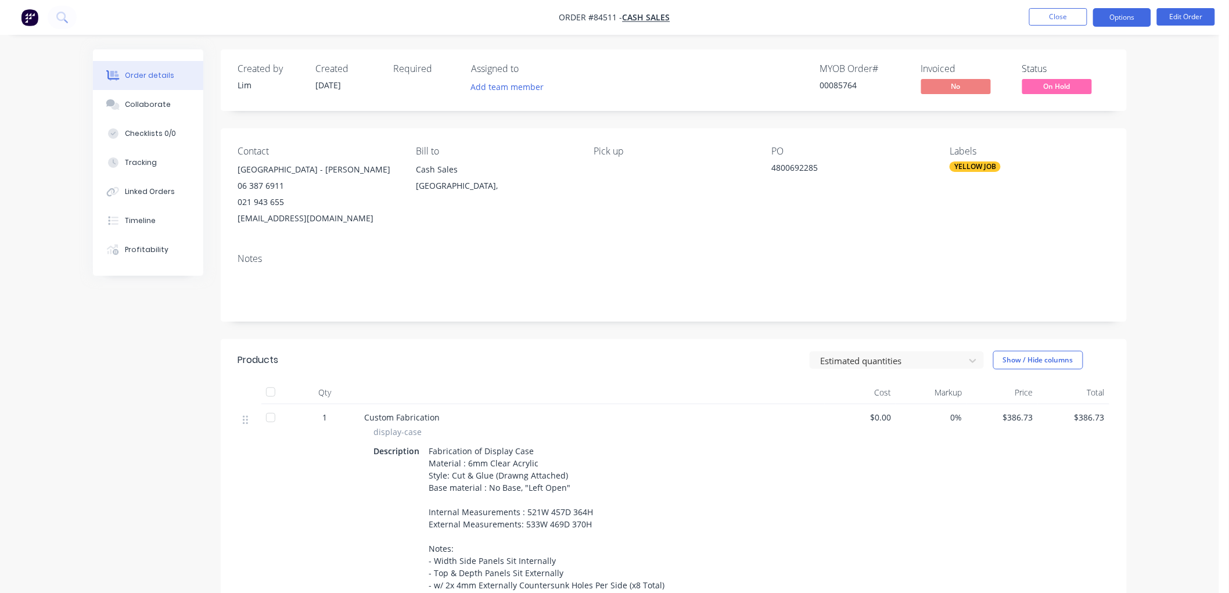
click at [1111, 23] on button "Options" at bounding box center [1122, 17] width 58 height 19
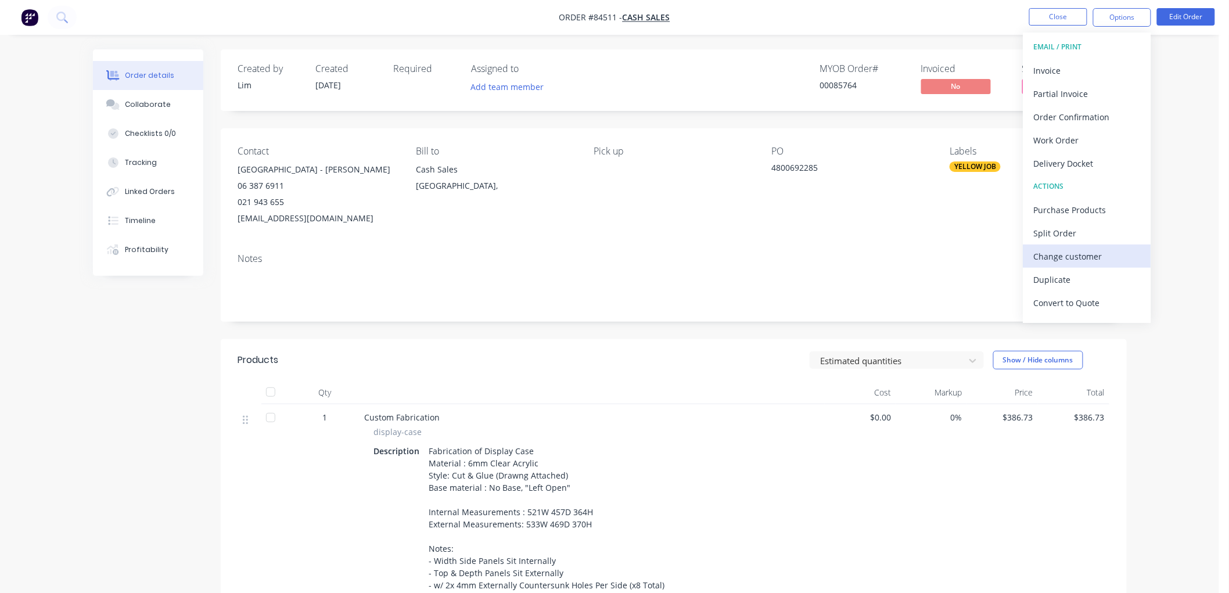
click at [1075, 257] on div "Change customer" at bounding box center [1087, 256] width 107 height 17
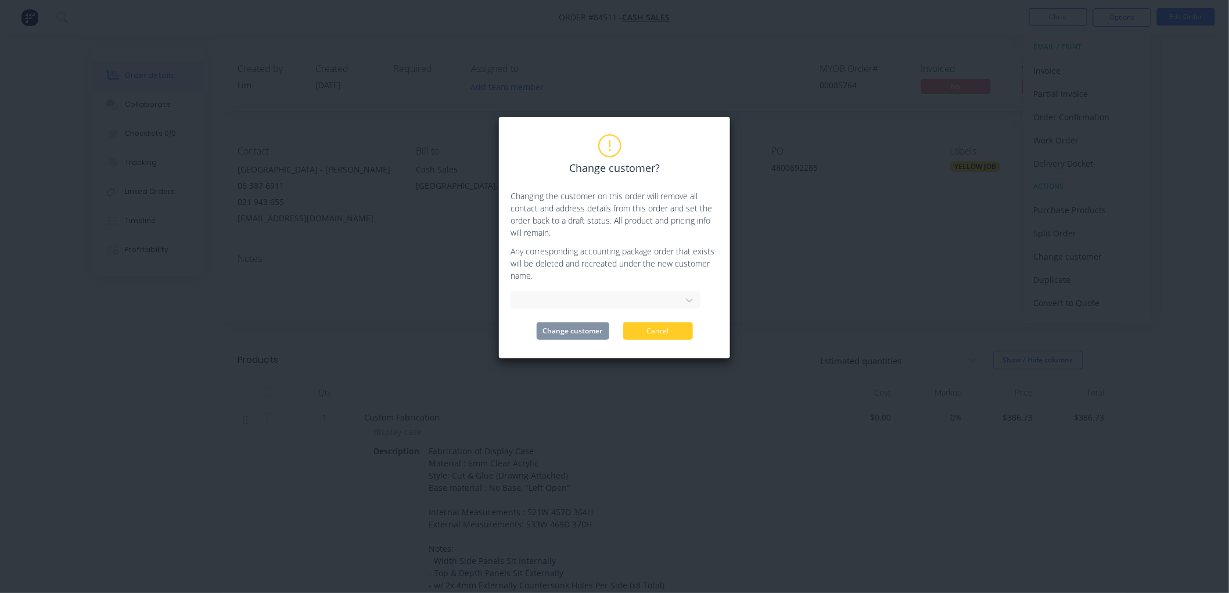
click at [681, 333] on button "Cancel" at bounding box center [658, 330] width 70 height 17
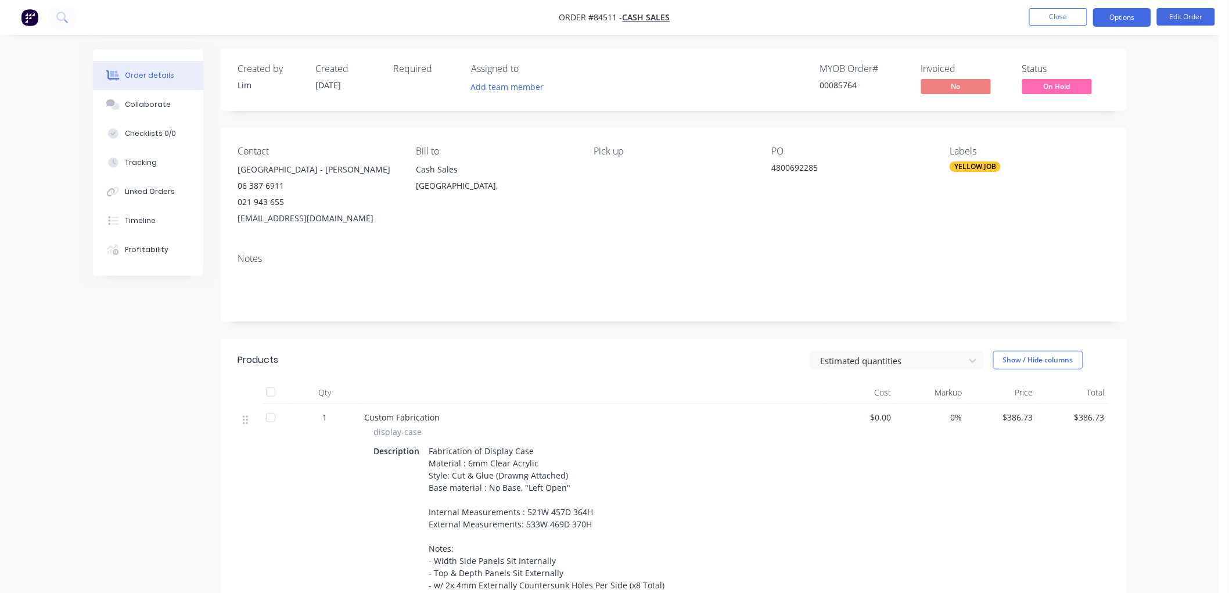
click at [1122, 20] on button "Options" at bounding box center [1122, 17] width 58 height 19
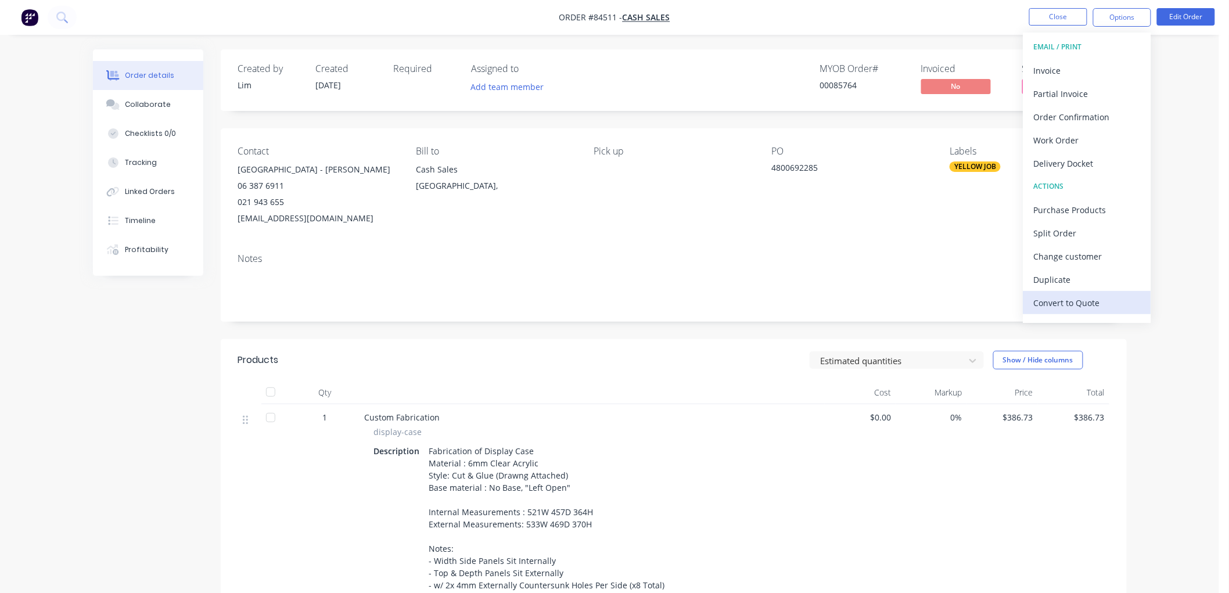
scroll to position [17, 0]
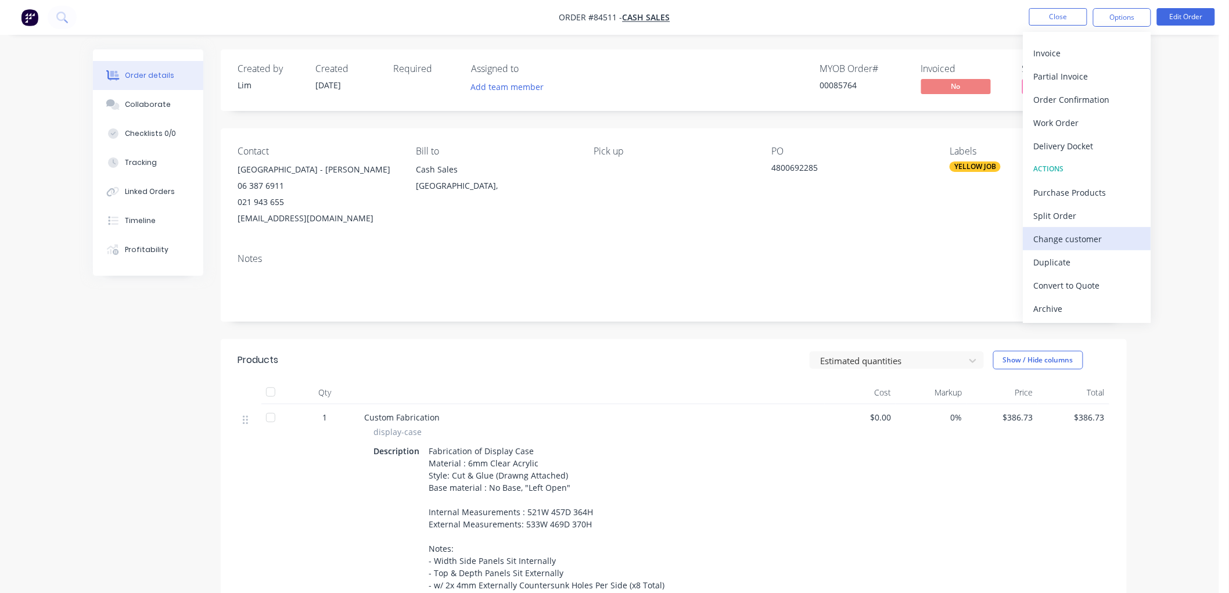
click at [1073, 240] on div "Change customer" at bounding box center [1087, 239] width 107 height 17
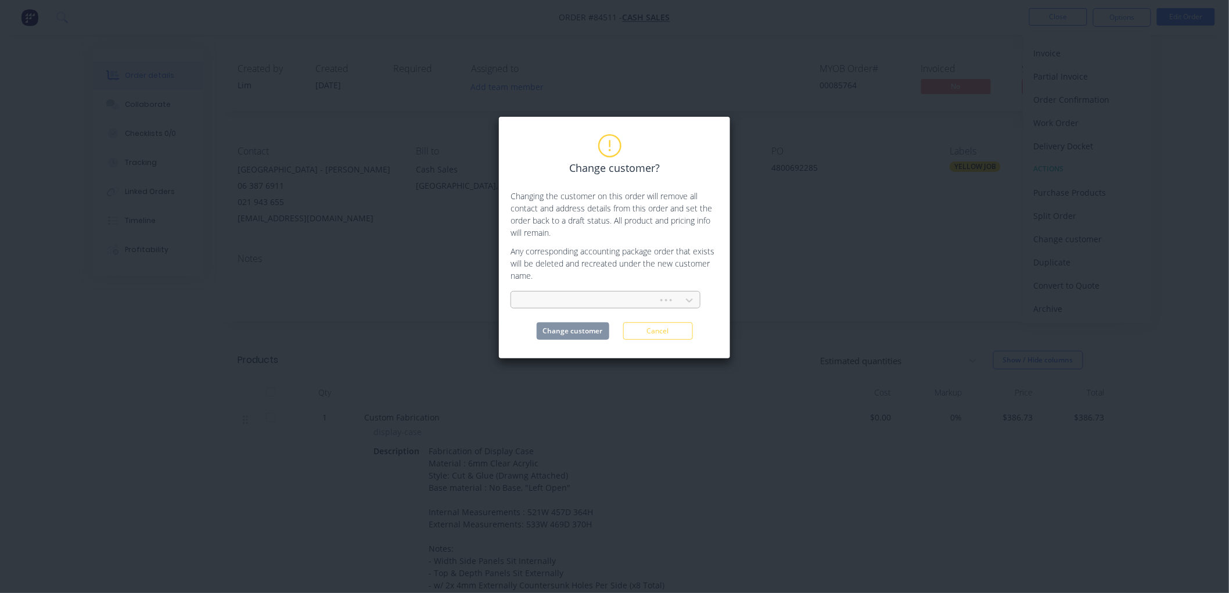
click at [602, 294] on div at bounding box center [586, 300] width 132 height 15
type input "nzdf"
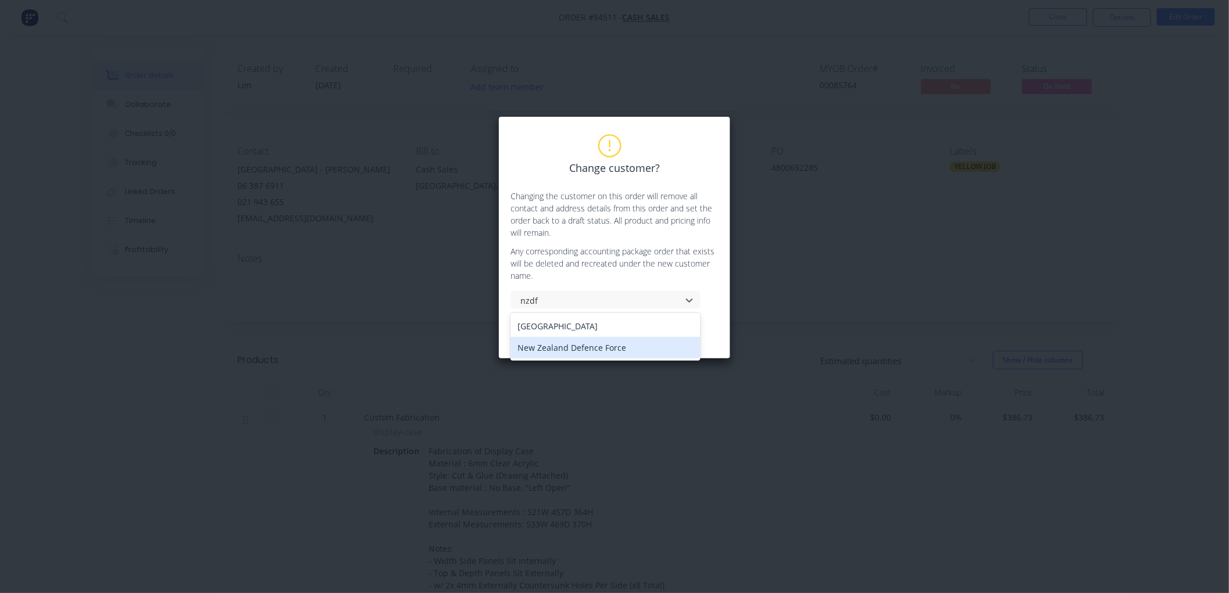
click at [579, 350] on div "New Zealand Defence Force" at bounding box center [606, 347] width 190 height 21
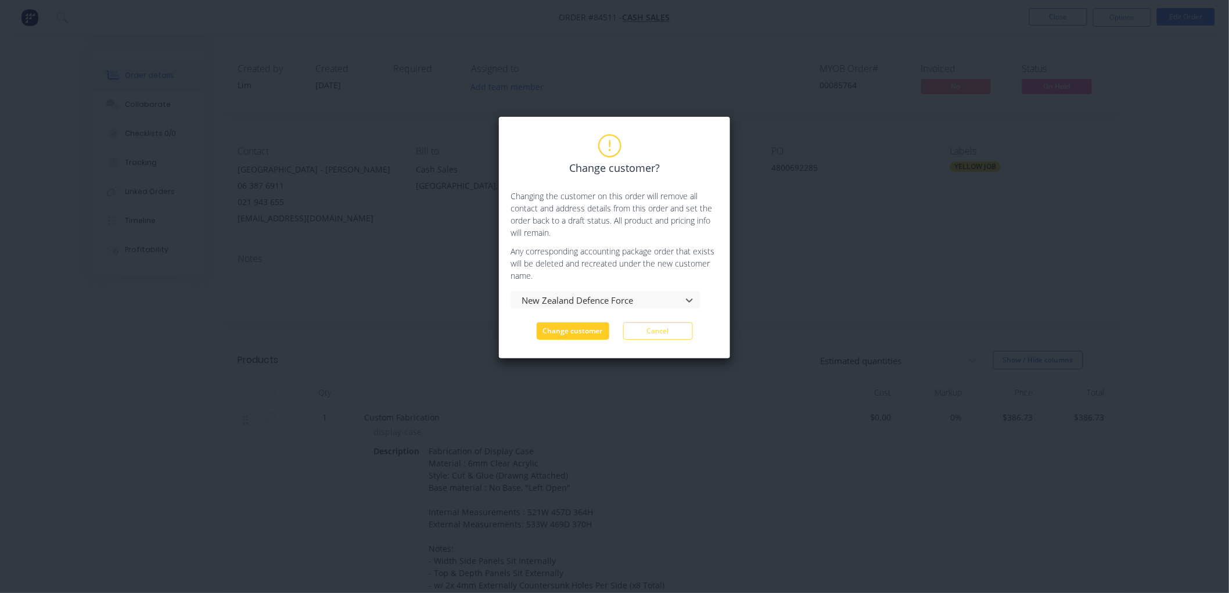
click at [572, 335] on button "Change customer" at bounding box center [573, 330] width 73 height 17
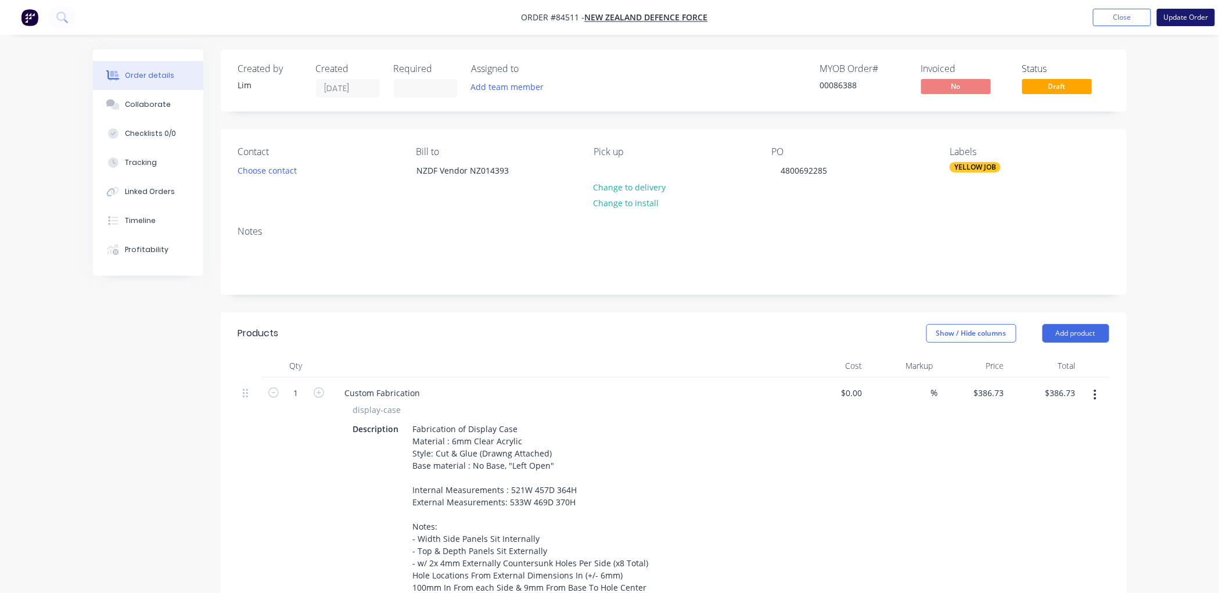
click at [1180, 19] on button "Update Order" at bounding box center [1186, 17] width 58 height 17
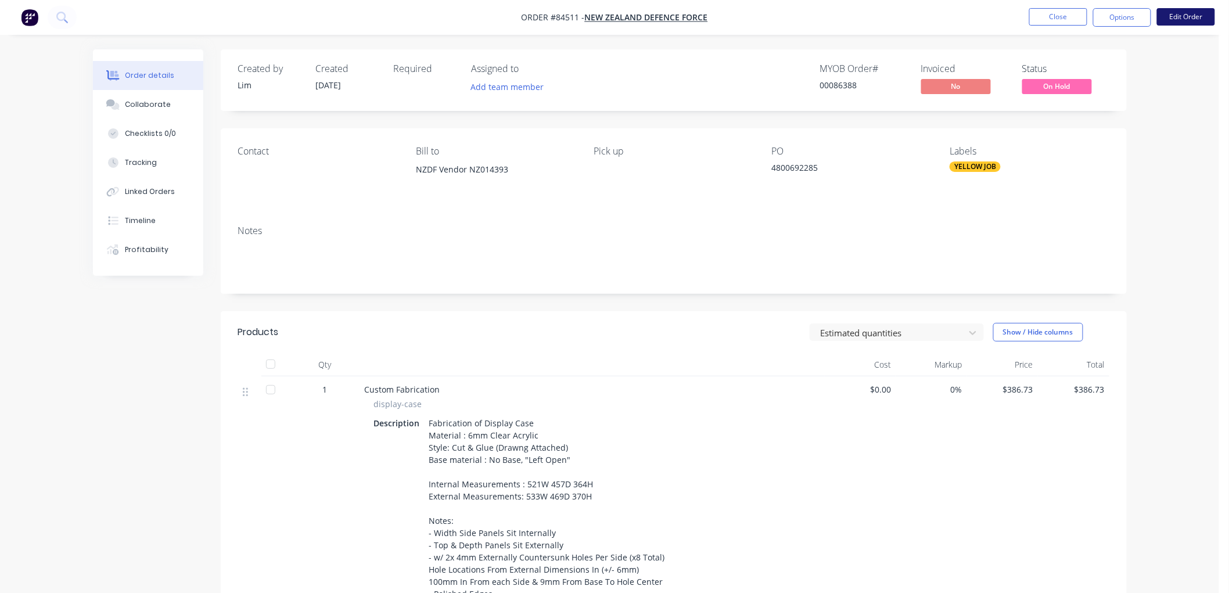
click at [1181, 10] on button "Edit Order" at bounding box center [1186, 16] width 58 height 17
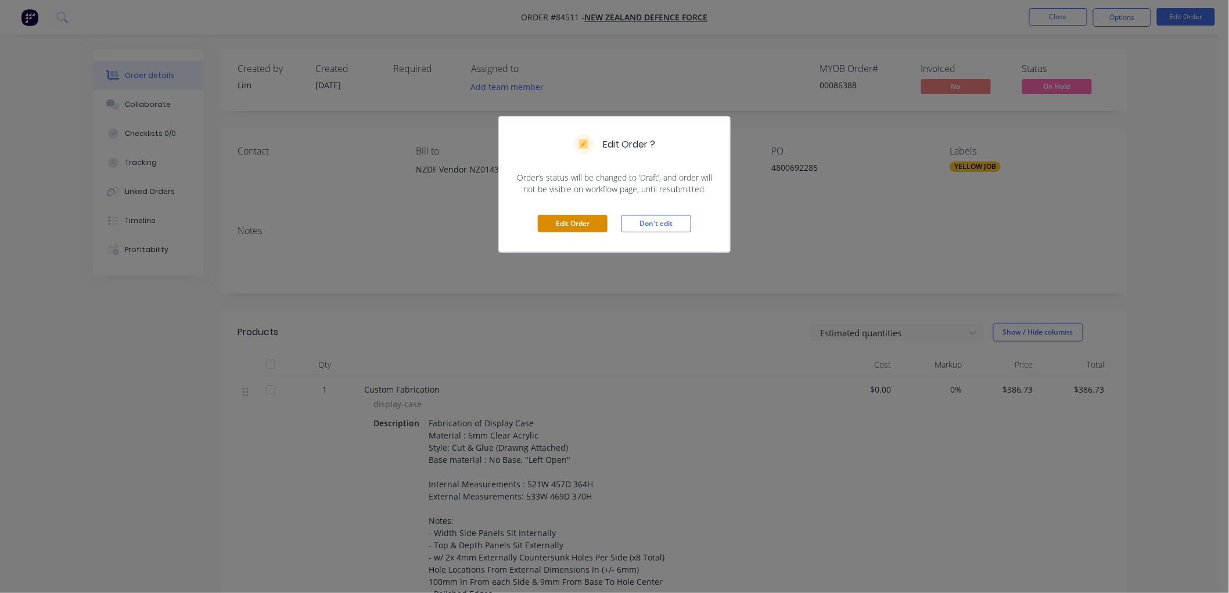
click at [570, 227] on button "Edit Order" at bounding box center [573, 223] width 70 height 17
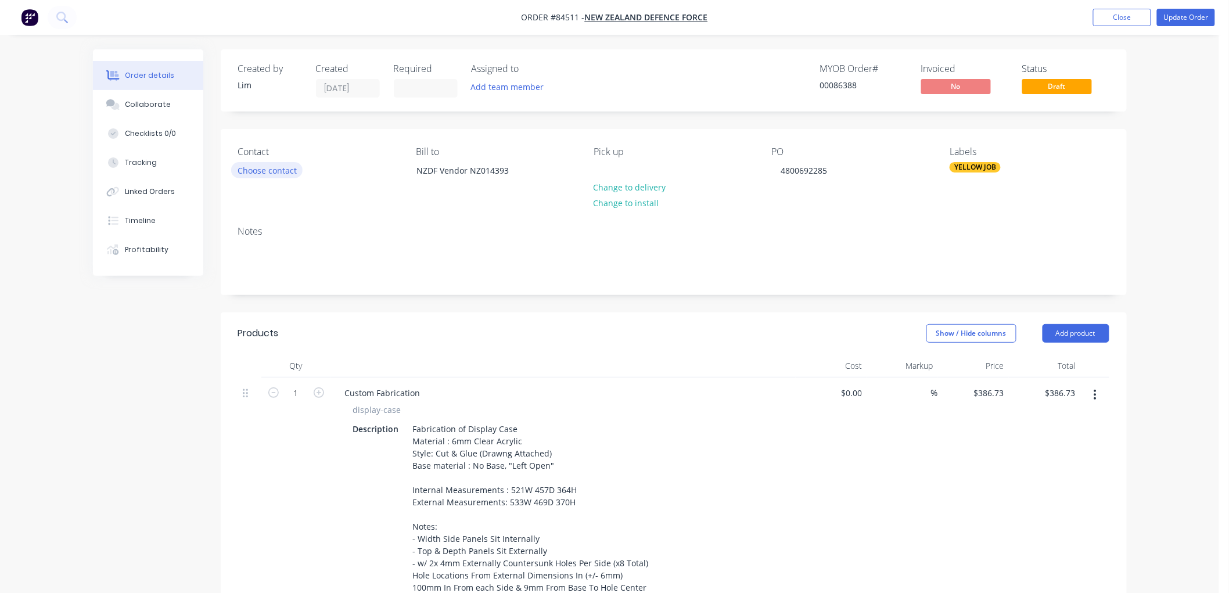
click at [290, 174] on button "Choose contact" at bounding box center [266, 170] width 71 height 16
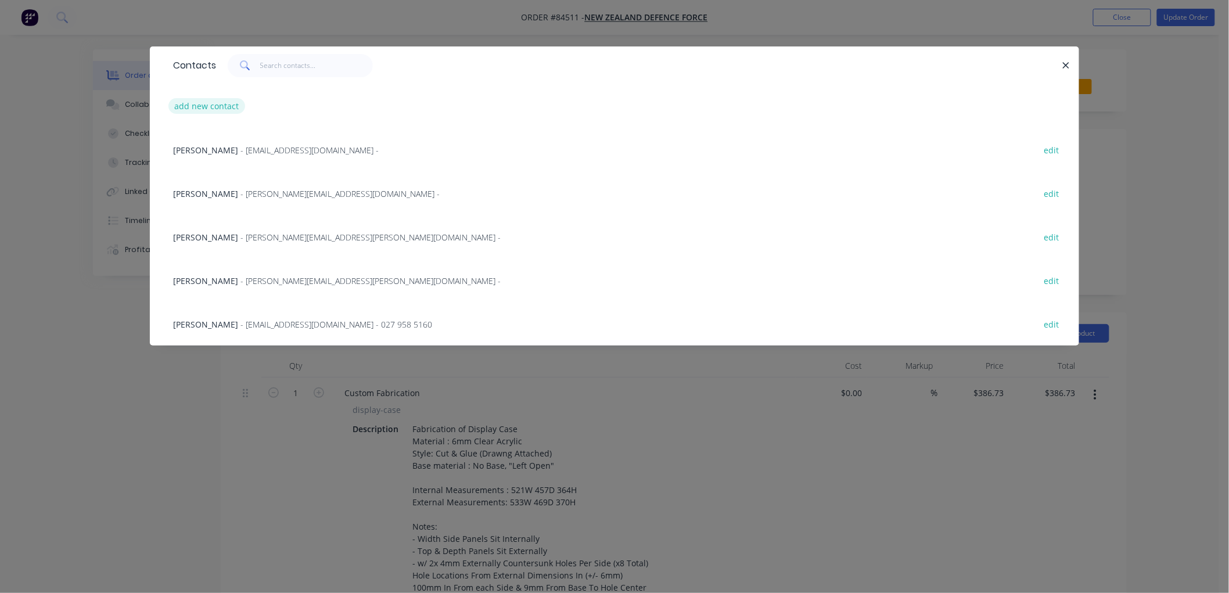
click at [210, 109] on button "add new contact" at bounding box center [206, 106] width 77 height 16
select select "NZ"
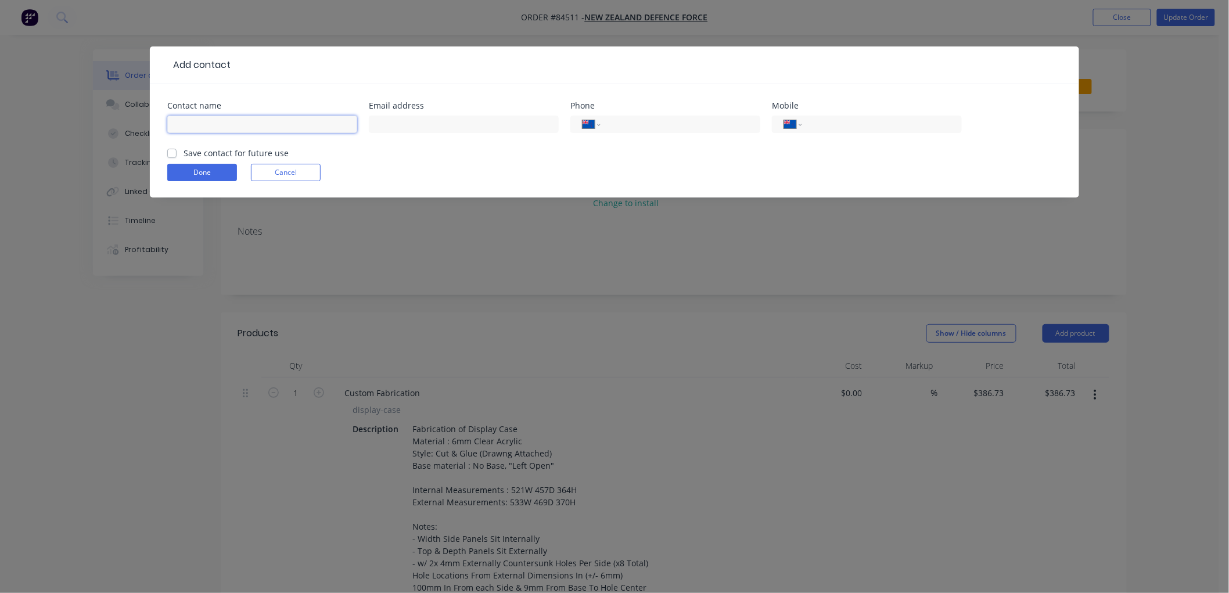
click at [211, 120] on input "text" at bounding box center [262, 124] width 190 height 17
type input "[PERSON_NAME]"
click at [388, 131] on input "text" at bounding box center [464, 124] width 190 height 17
type input "[EMAIL_ADDRESS][DOMAIN_NAME]"
click at [849, 122] on input "tel" at bounding box center [879, 124] width 139 height 13
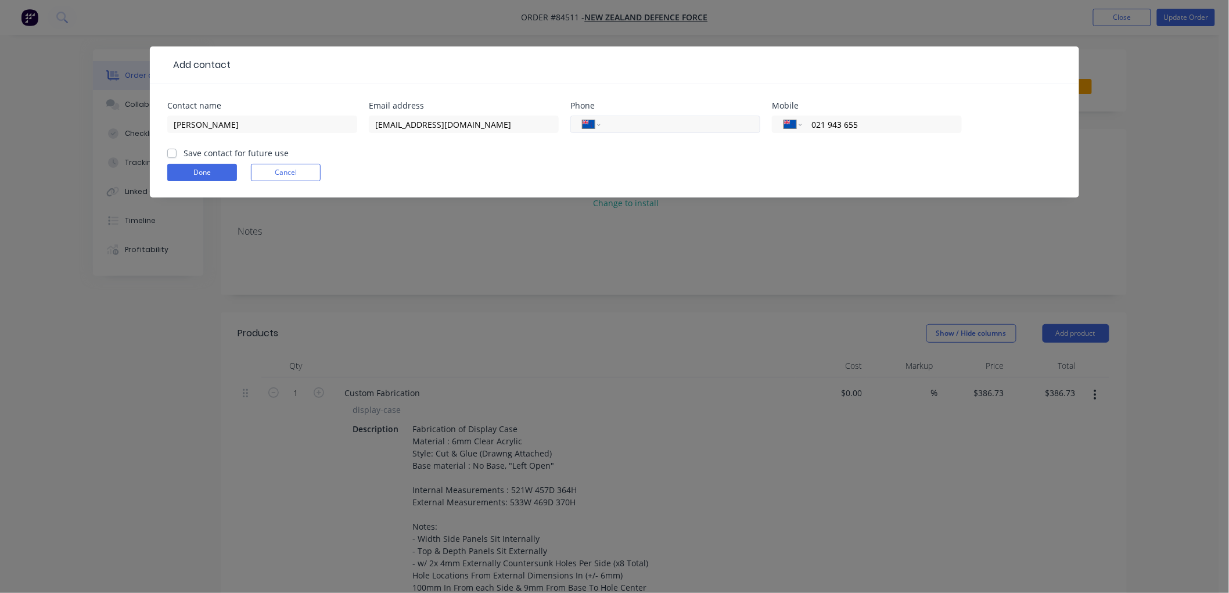
type input "021 943 655"
click at [685, 123] on input "tel" at bounding box center [678, 124] width 139 height 13
type input "06 387 6911"
click at [184, 152] on label "Save contact for future use" at bounding box center [236, 153] width 105 height 12
click at [175, 152] on input "Save contact for future use" at bounding box center [171, 152] width 9 height 11
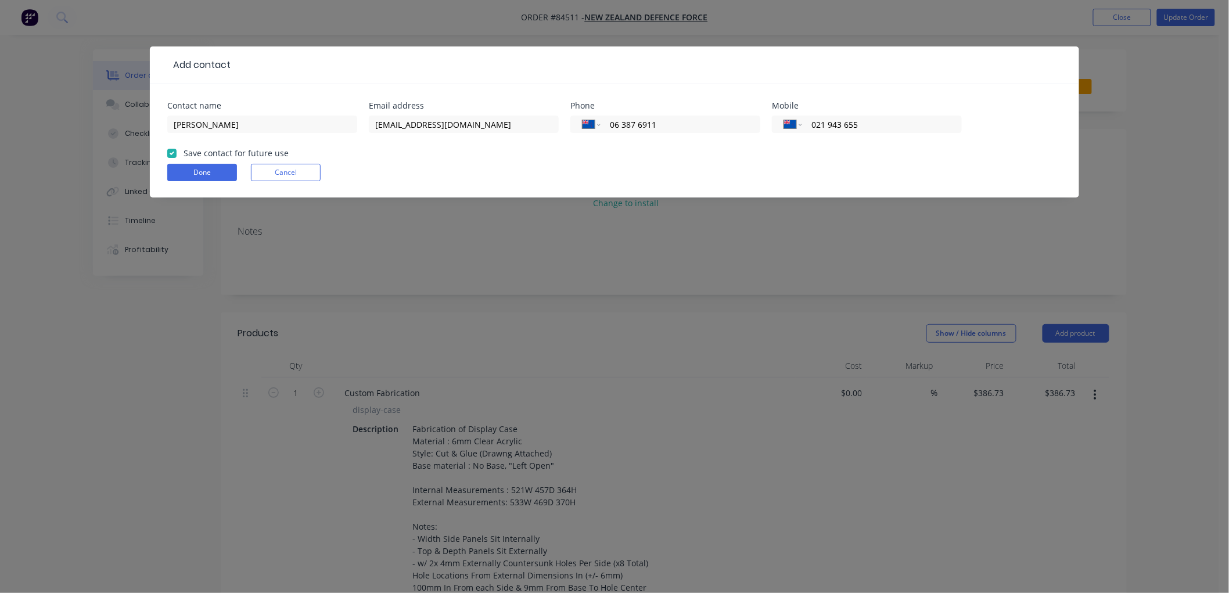
checkbox input "true"
click at [186, 169] on button "Done" at bounding box center [202, 172] width 70 height 17
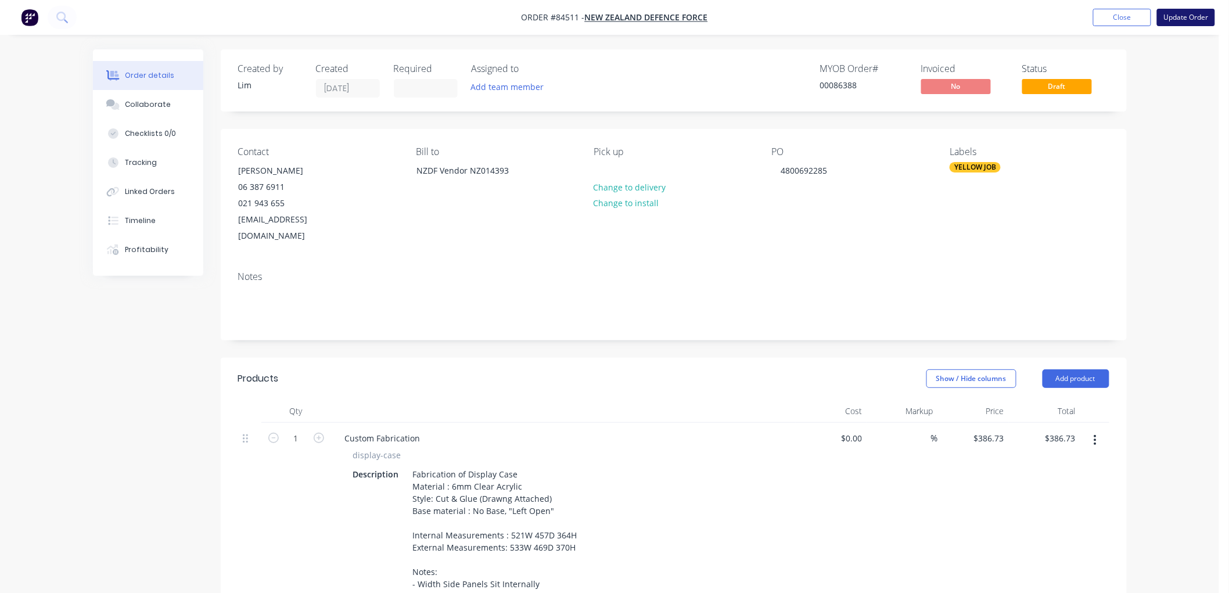
click at [1181, 15] on button "Update Order" at bounding box center [1186, 17] width 58 height 17
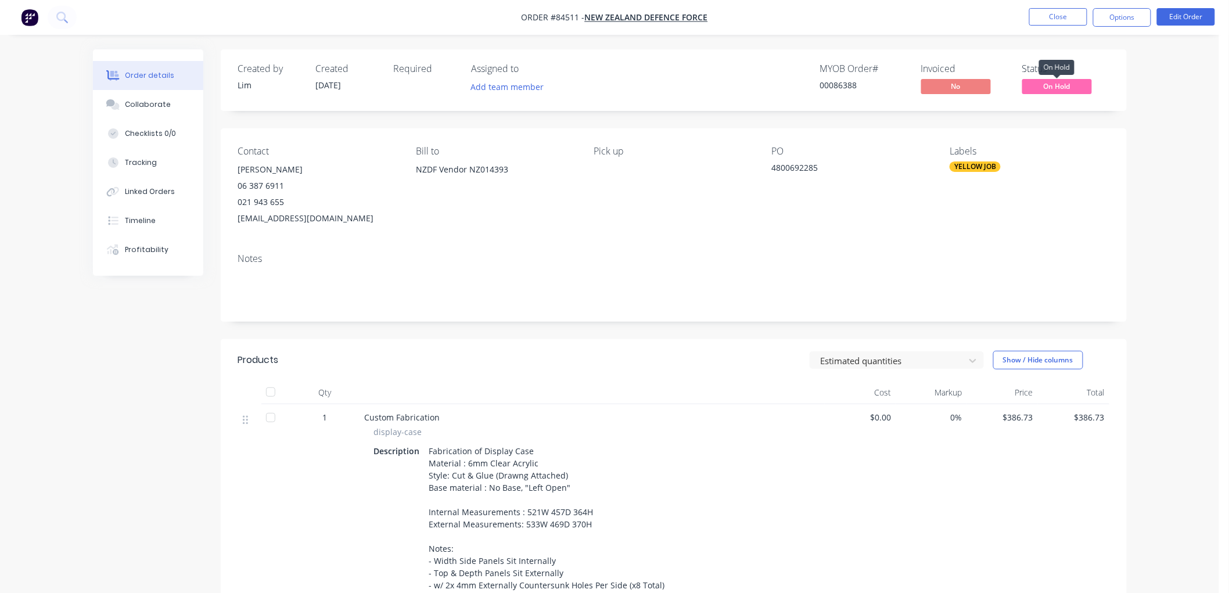
click at [1062, 87] on span "On Hold" at bounding box center [1057, 86] width 70 height 15
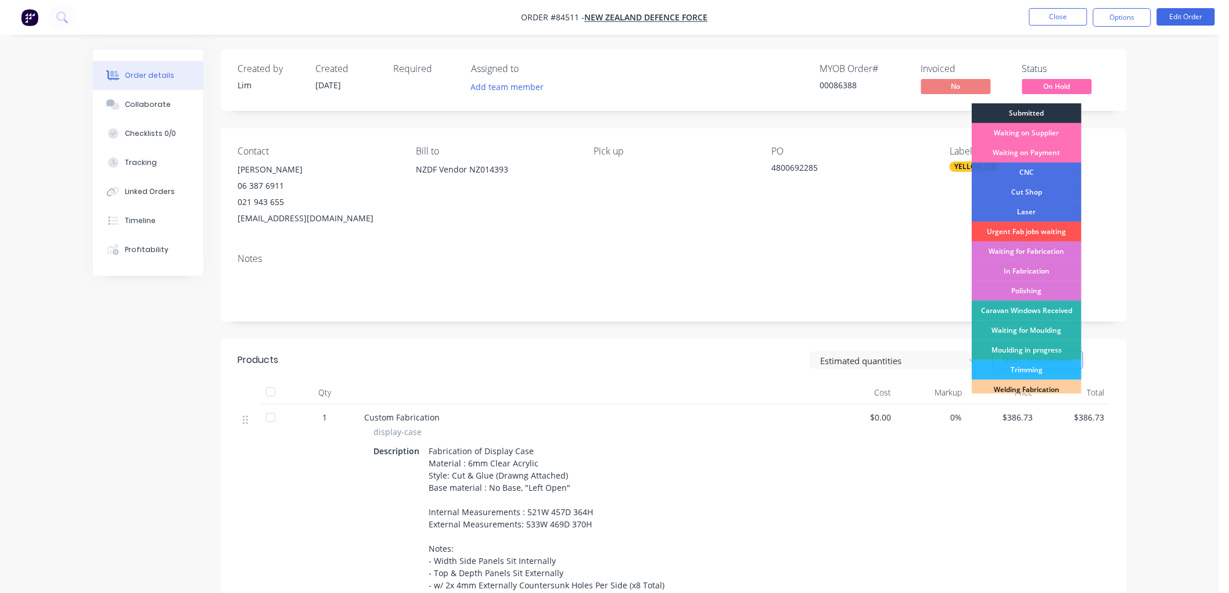
click at [1042, 113] on div "Submitted" at bounding box center [1027, 113] width 110 height 20
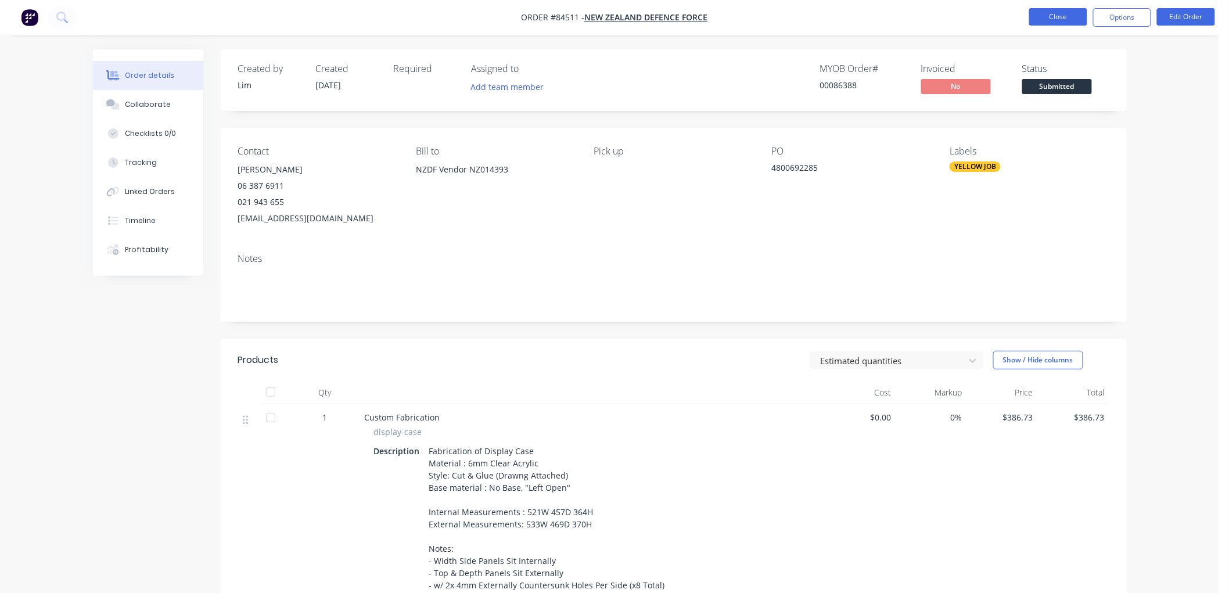
click at [1046, 21] on button "Close" at bounding box center [1058, 16] width 58 height 17
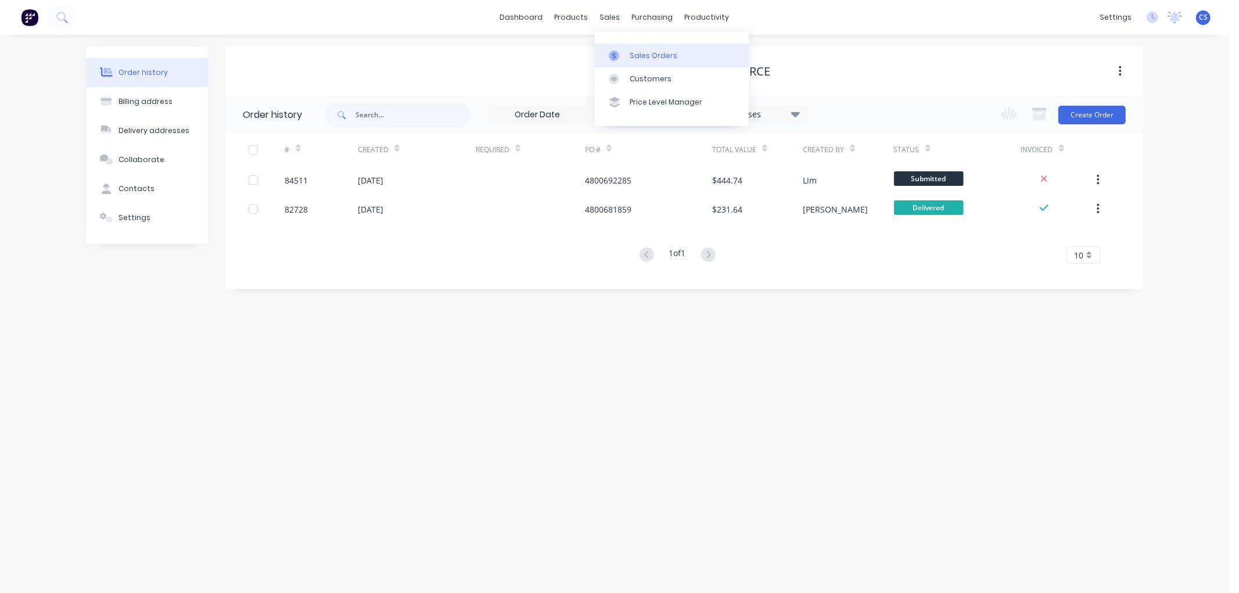
click at [613, 51] on icon at bounding box center [614, 56] width 10 height 10
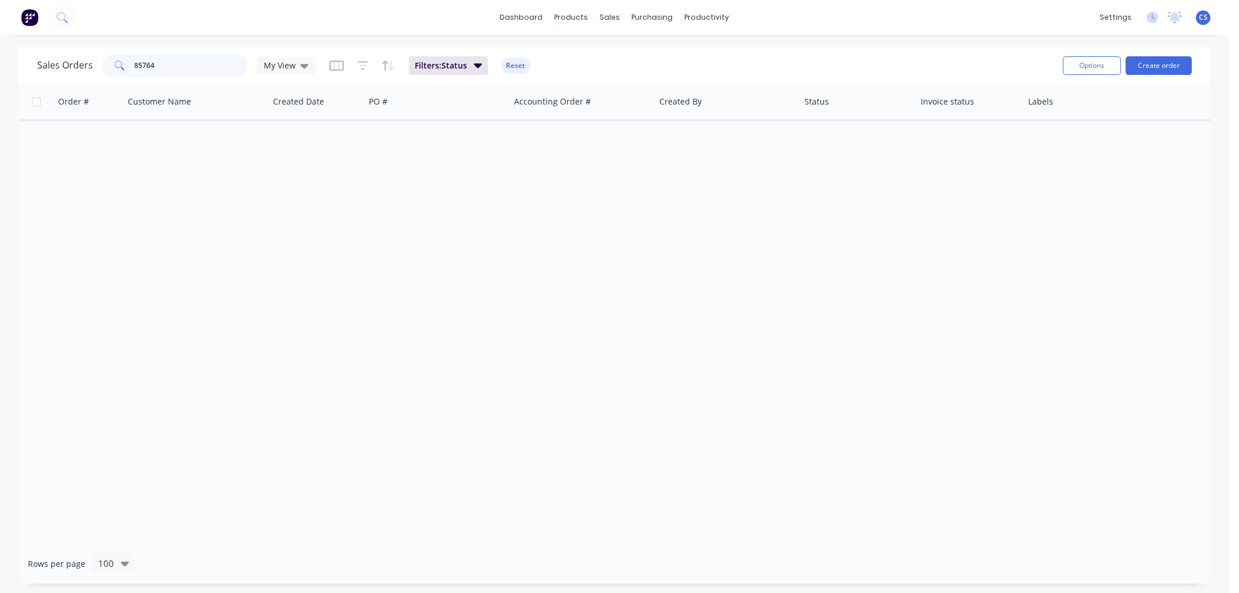
drag, startPoint x: 180, startPoint y: 61, endPoint x: 121, endPoint y: 67, distance: 59.5
click at [118, 67] on div "85764" at bounding box center [174, 65] width 145 height 23
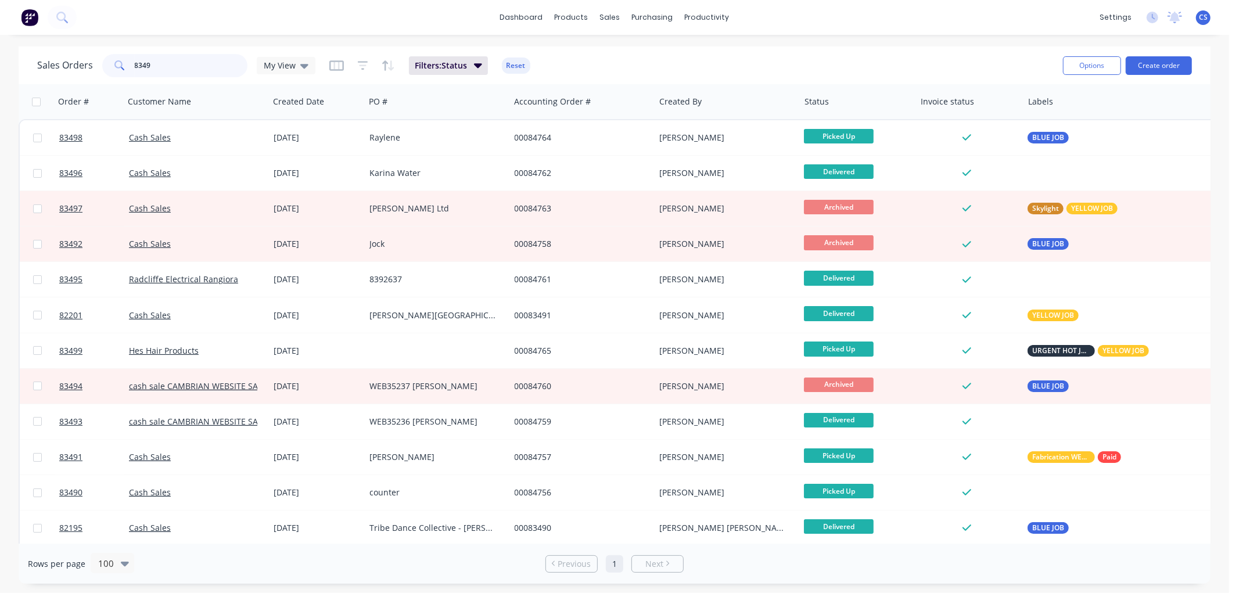
drag, startPoint x: 153, startPoint y: 66, endPoint x: 132, endPoint y: 66, distance: 21.5
click at [132, 66] on div "8349" at bounding box center [174, 65] width 145 height 23
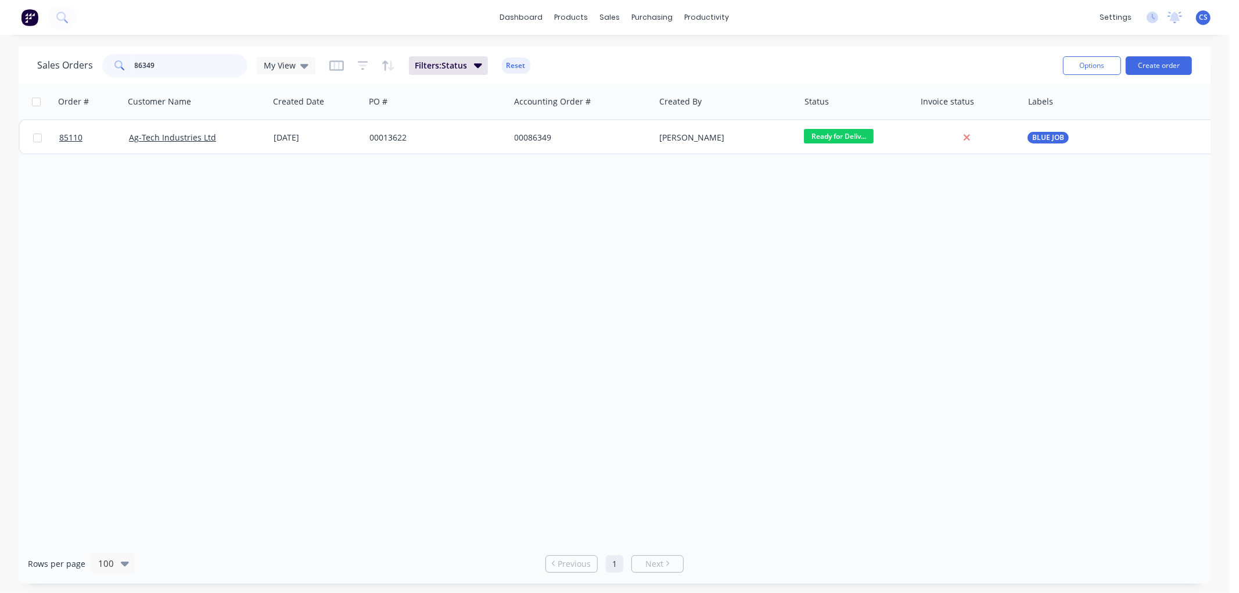
click at [199, 71] on input "86349" at bounding box center [191, 65] width 113 height 23
click at [198, 71] on input "86349" at bounding box center [191, 65] width 113 height 23
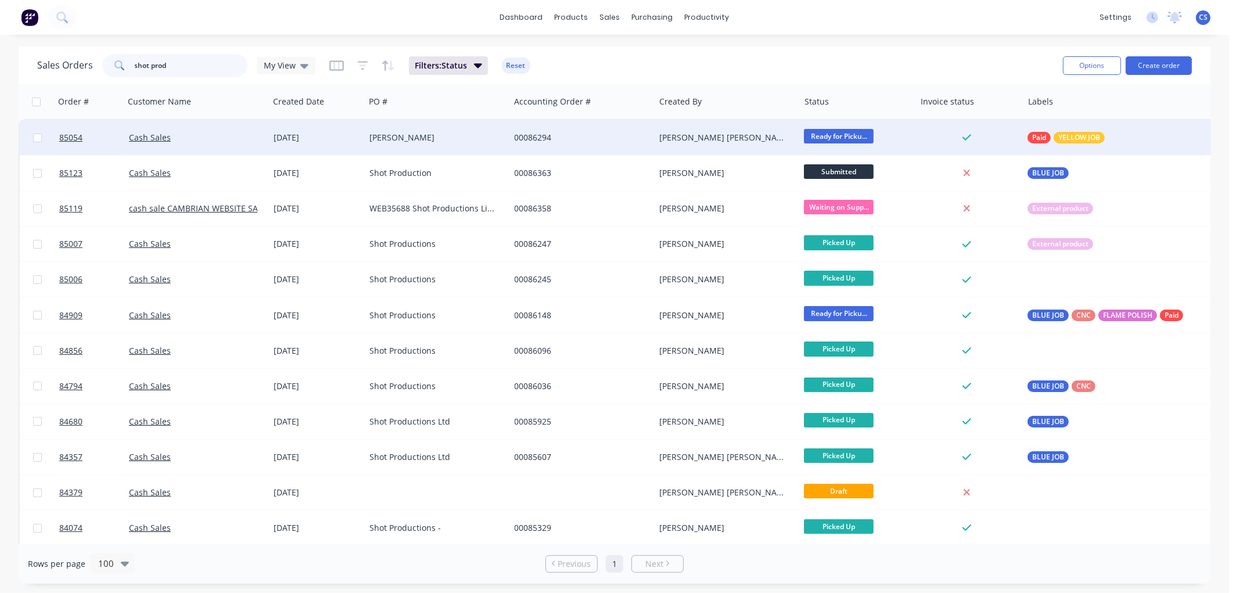
type input "shot prod"
click at [752, 132] on div "[PERSON_NAME] [PERSON_NAME]" at bounding box center [723, 138] width 129 height 12
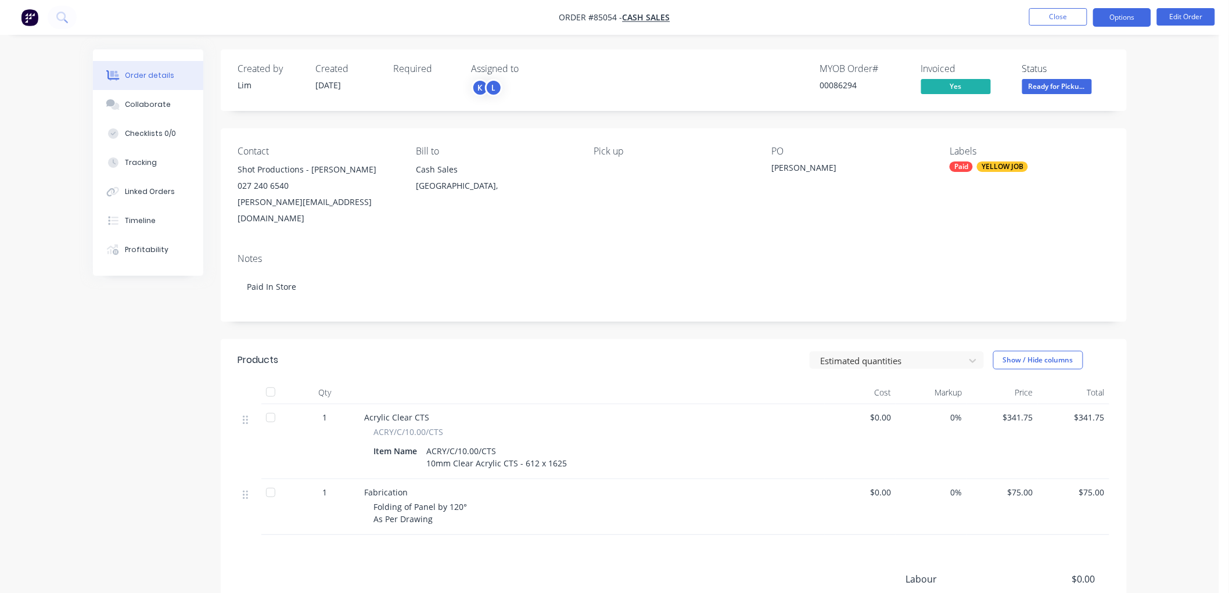
click at [1131, 22] on button "Options" at bounding box center [1122, 17] width 58 height 19
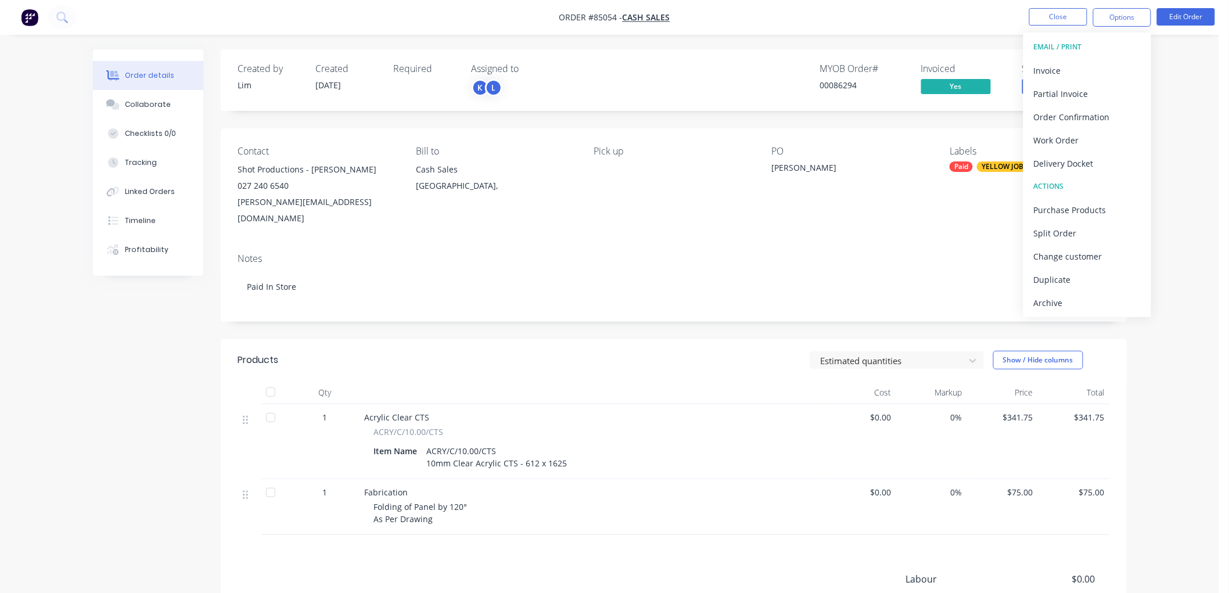
click at [870, 51] on div "Created by [PERSON_NAME] Created [DATE] Required Assigned to K L MYOB Order # 0…" at bounding box center [674, 80] width 906 height 62
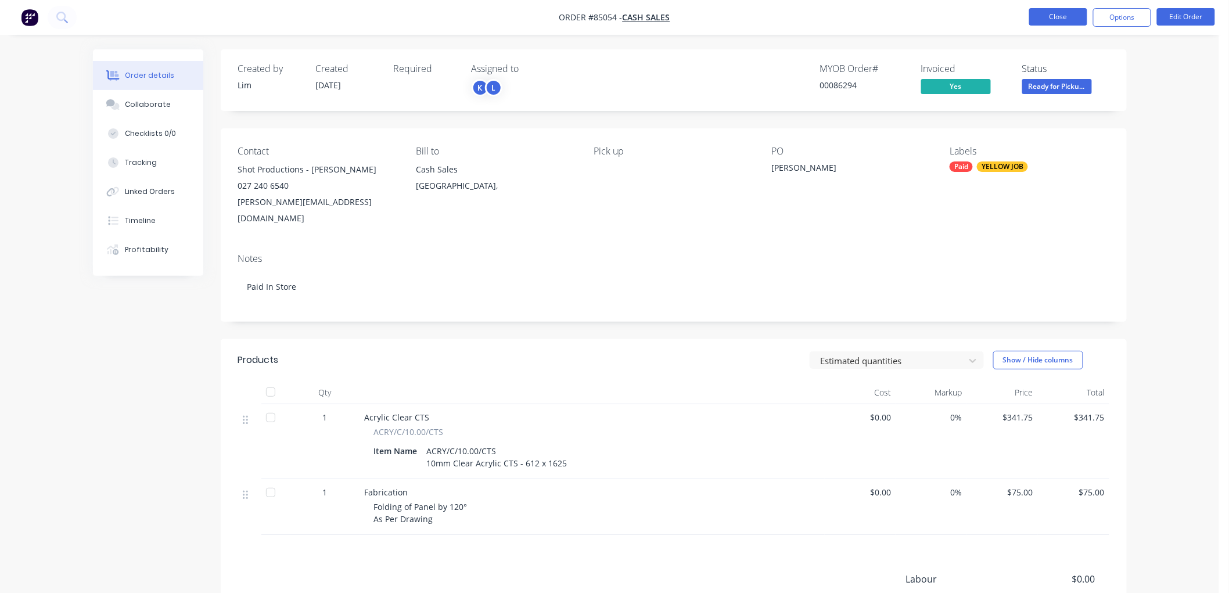
click at [1065, 17] on button "Close" at bounding box center [1058, 16] width 58 height 17
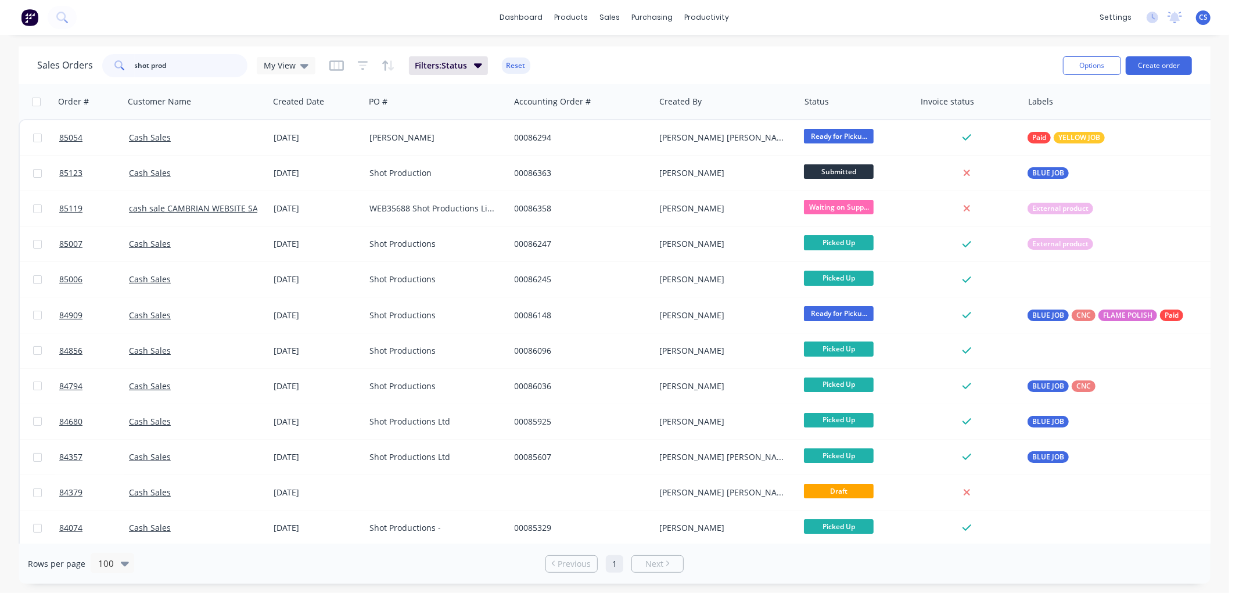
click at [199, 67] on input "shot prod" at bounding box center [191, 65] width 113 height 23
drag, startPoint x: 198, startPoint y: 65, endPoint x: 127, endPoint y: 65, distance: 71.5
click at [122, 66] on div "shot prod" at bounding box center [174, 65] width 145 height 23
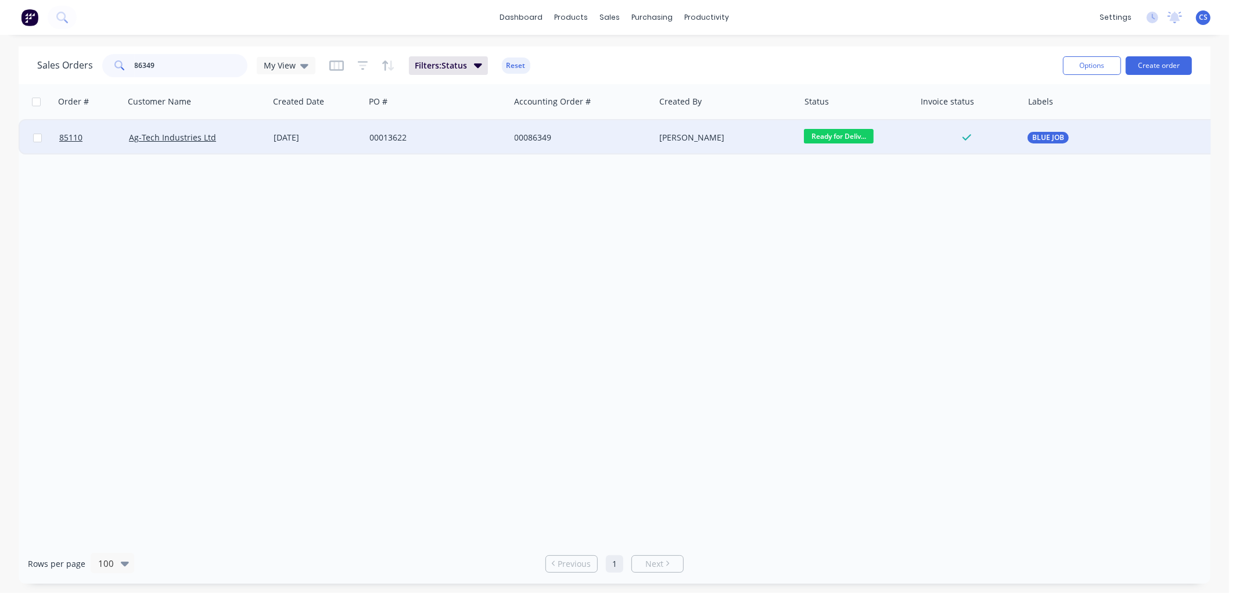
type input "86349"
click at [353, 140] on div "[DATE]" at bounding box center [317, 138] width 87 height 12
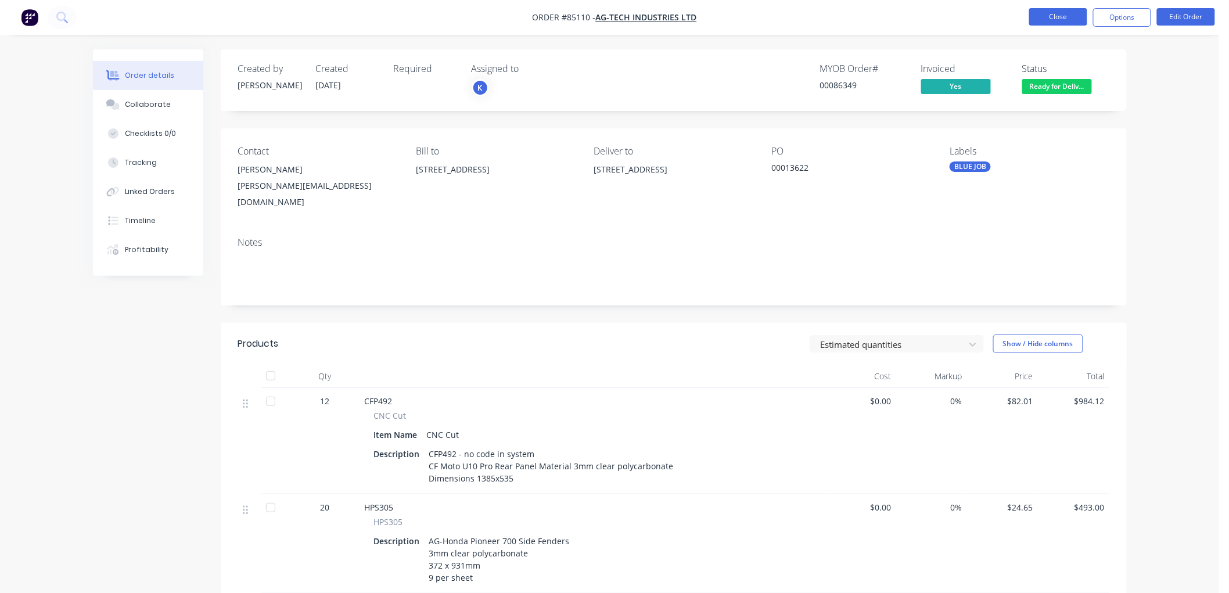
click at [1065, 10] on button "Close" at bounding box center [1058, 16] width 58 height 17
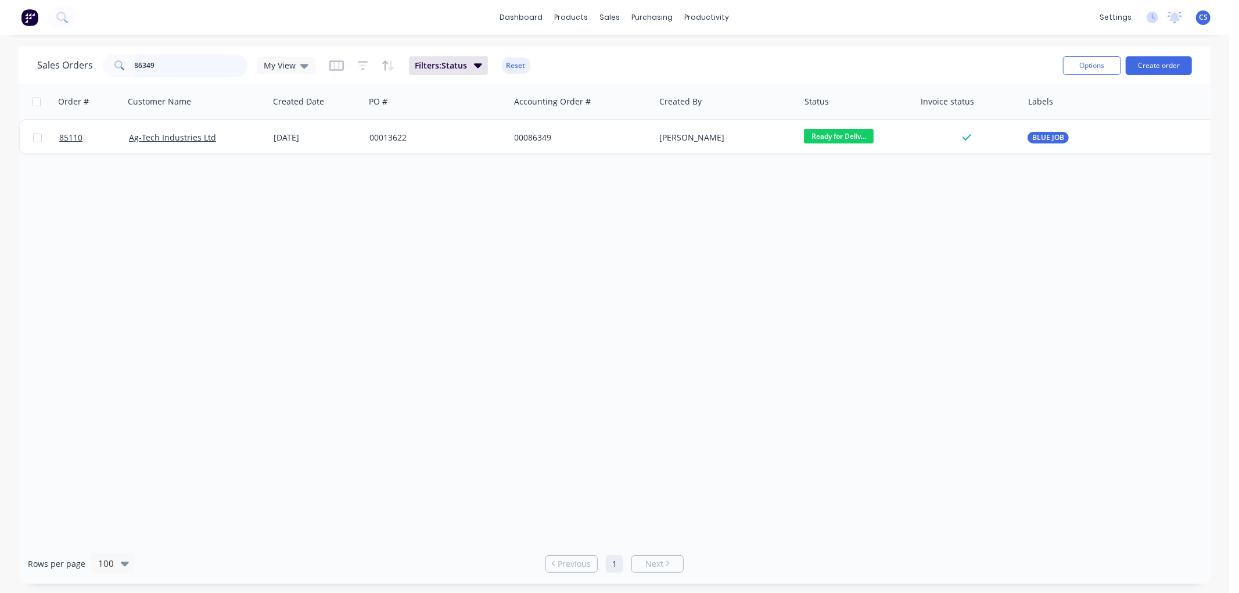
click at [200, 62] on input "86349" at bounding box center [191, 65] width 113 height 23
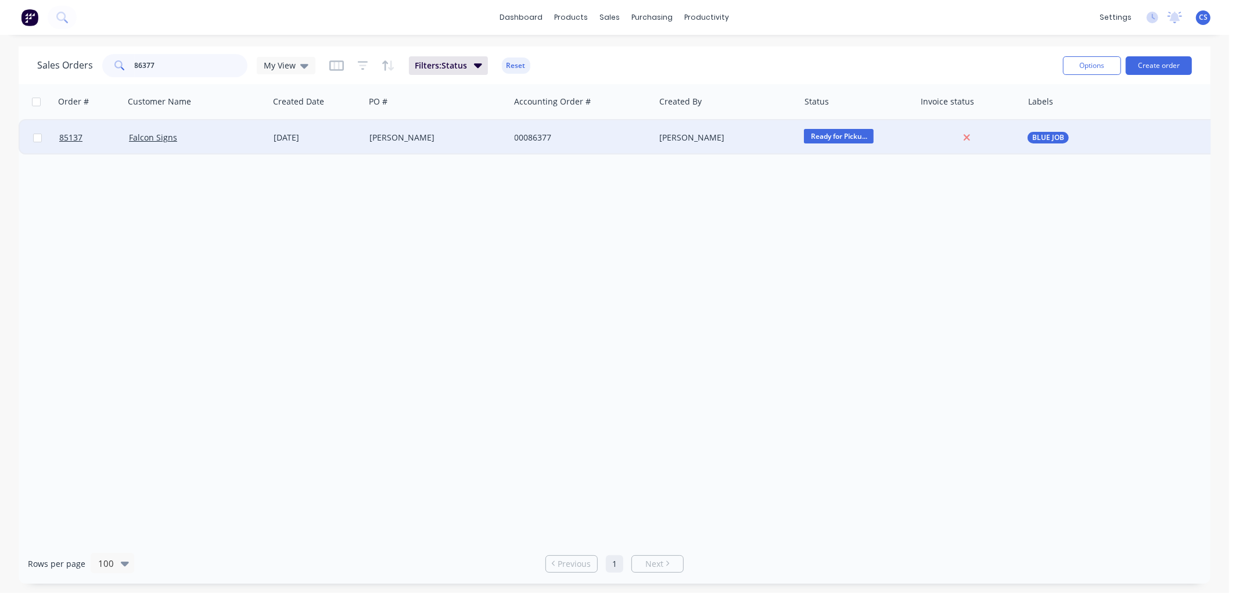
type input "86377"
click at [345, 136] on div "[DATE]" at bounding box center [317, 138] width 87 height 12
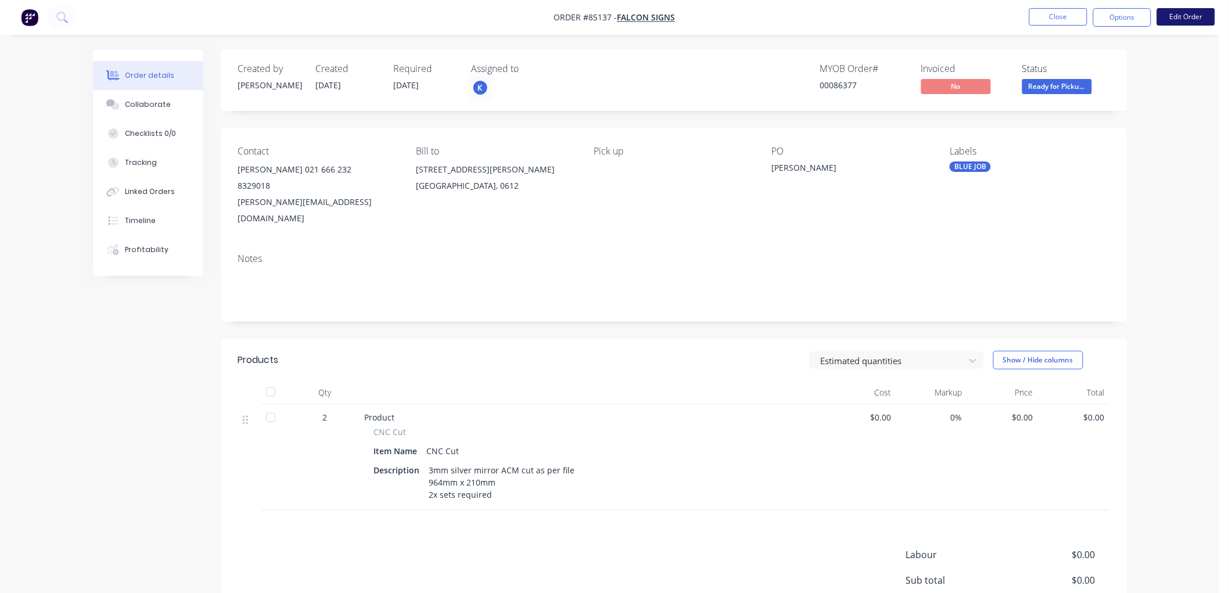
click at [1186, 21] on button "Edit Order" at bounding box center [1186, 16] width 58 height 17
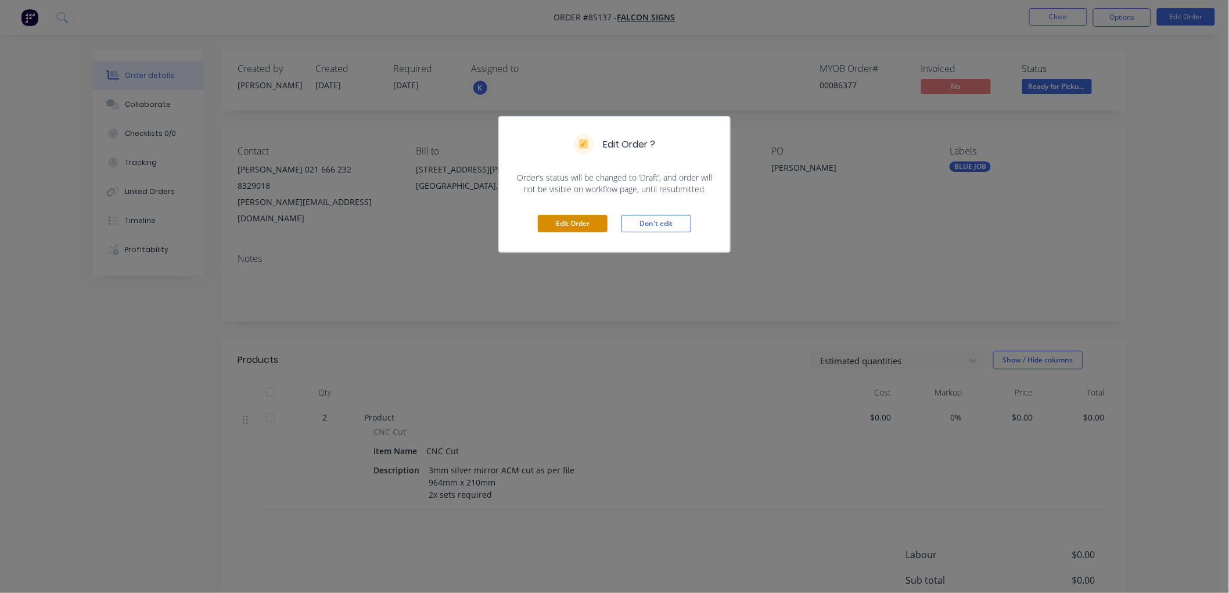
click at [586, 225] on button "Edit Order" at bounding box center [573, 223] width 70 height 17
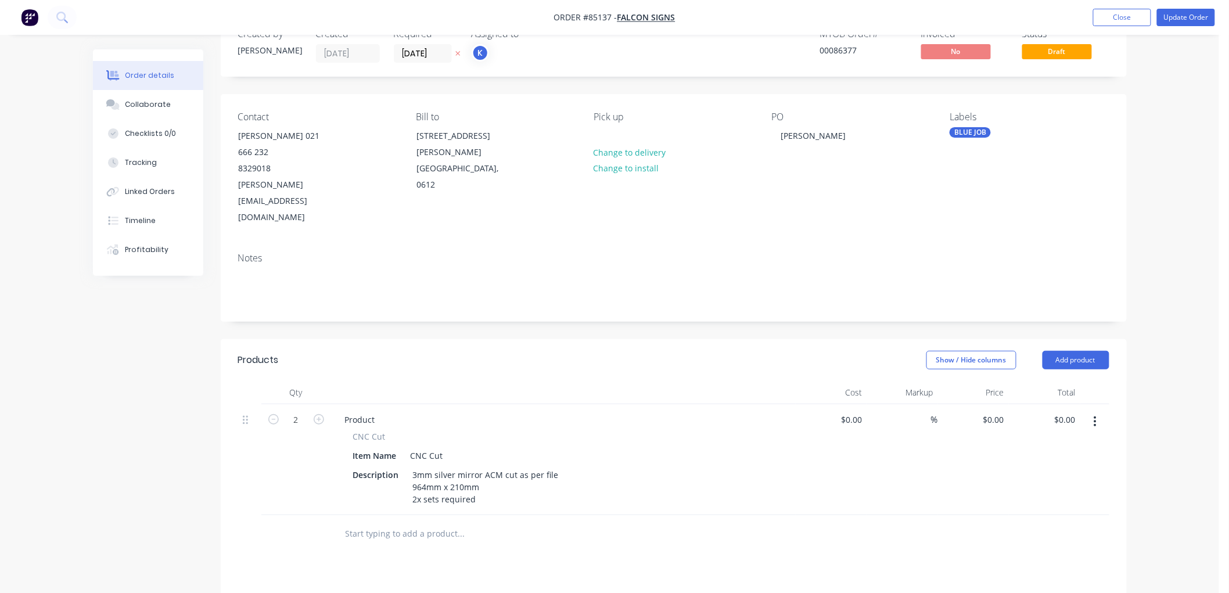
scroll to position [64, 0]
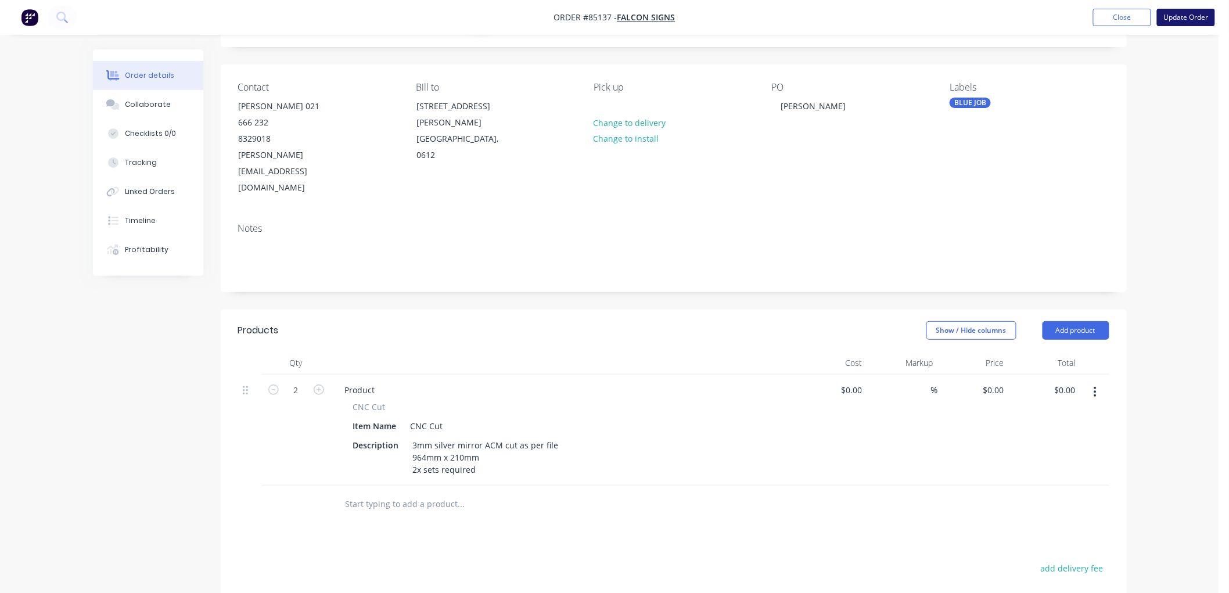
click at [1182, 16] on button "Update Order" at bounding box center [1186, 17] width 58 height 17
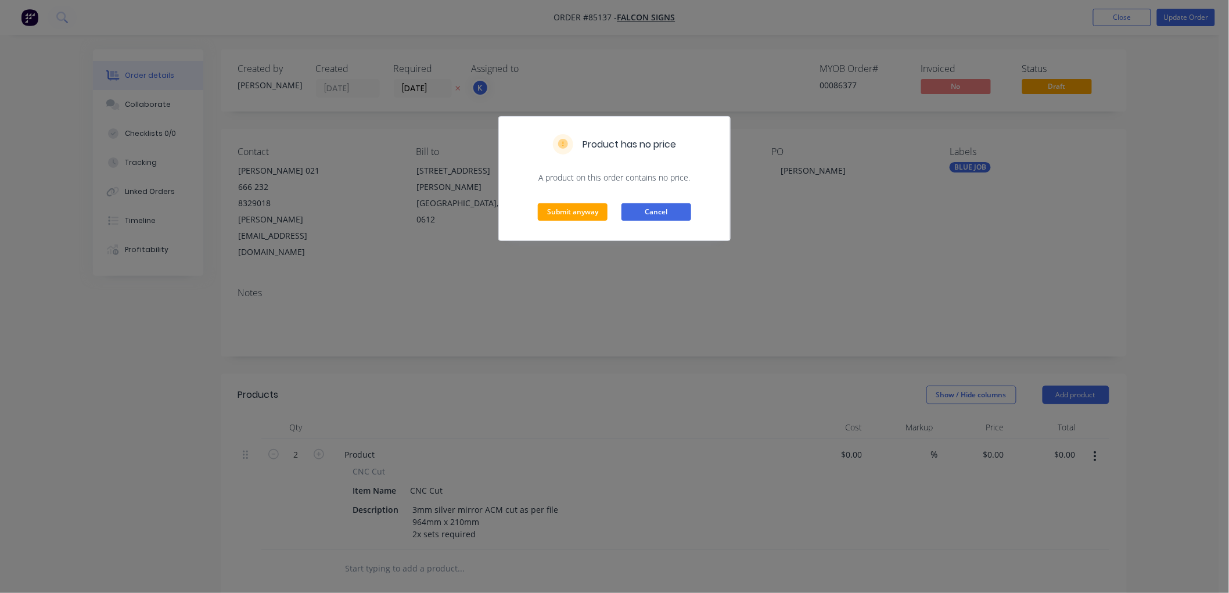
click at [642, 210] on button "Cancel" at bounding box center [657, 211] width 70 height 17
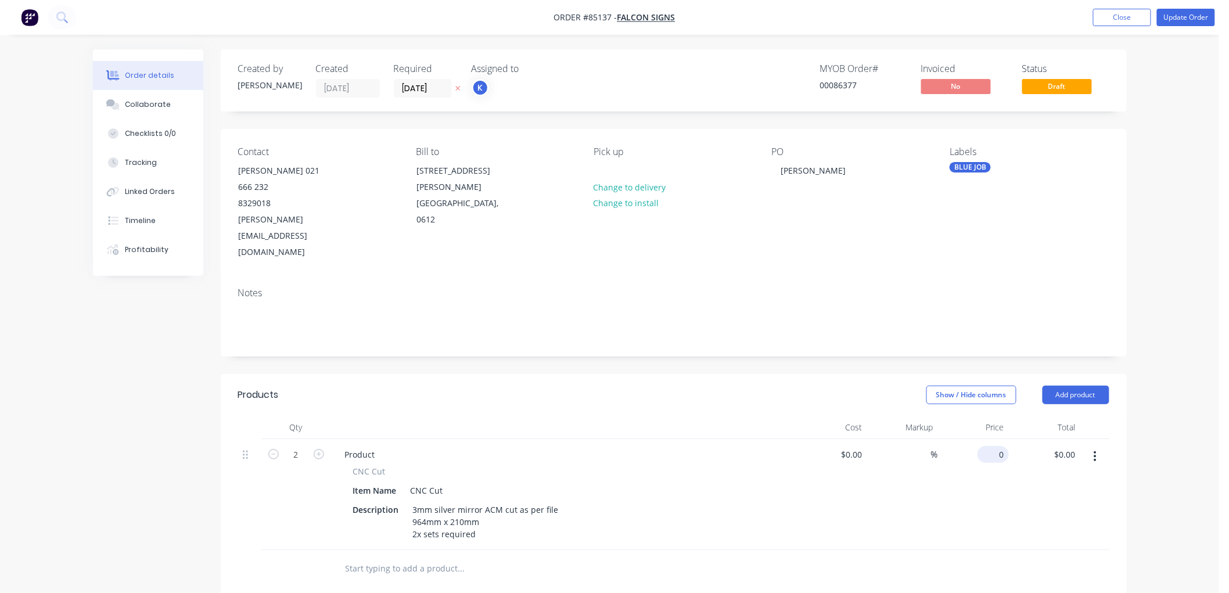
click at [996, 446] on input "0" at bounding box center [995, 454] width 27 height 17
drag, startPoint x: 995, startPoint y: 405, endPoint x: 1008, endPoint y: 405, distance: 13.4
click at [995, 446] on div "0 $0.00" at bounding box center [993, 454] width 31 height 17
type input "$63.87"
type input "$127.74"
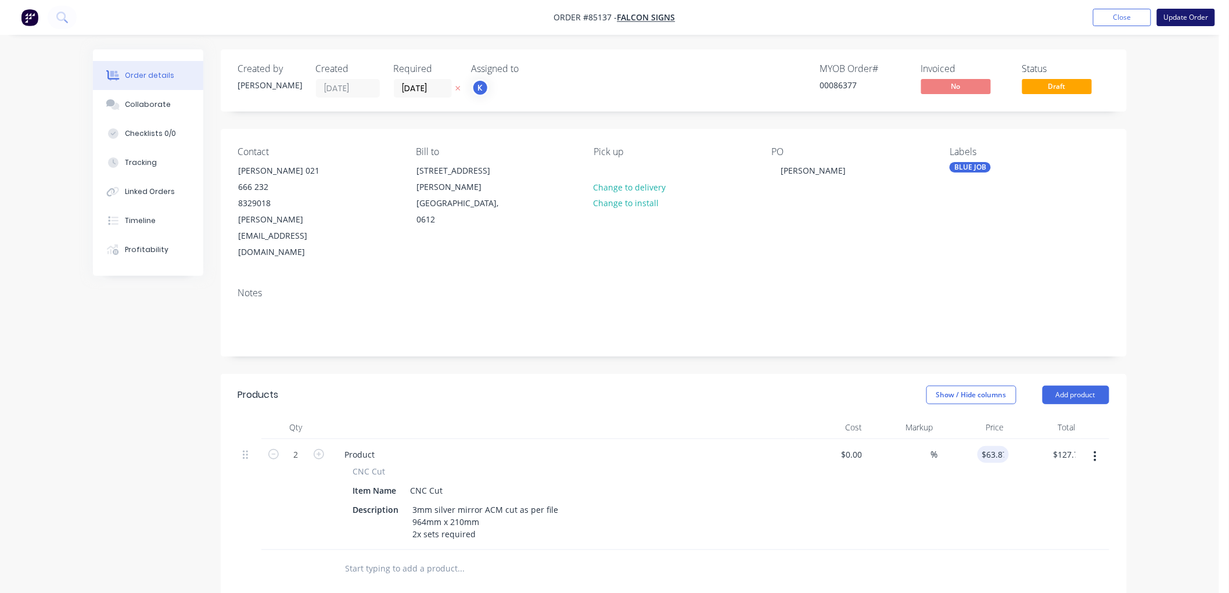
click at [1203, 18] on button "Update Order" at bounding box center [1186, 17] width 58 height 17
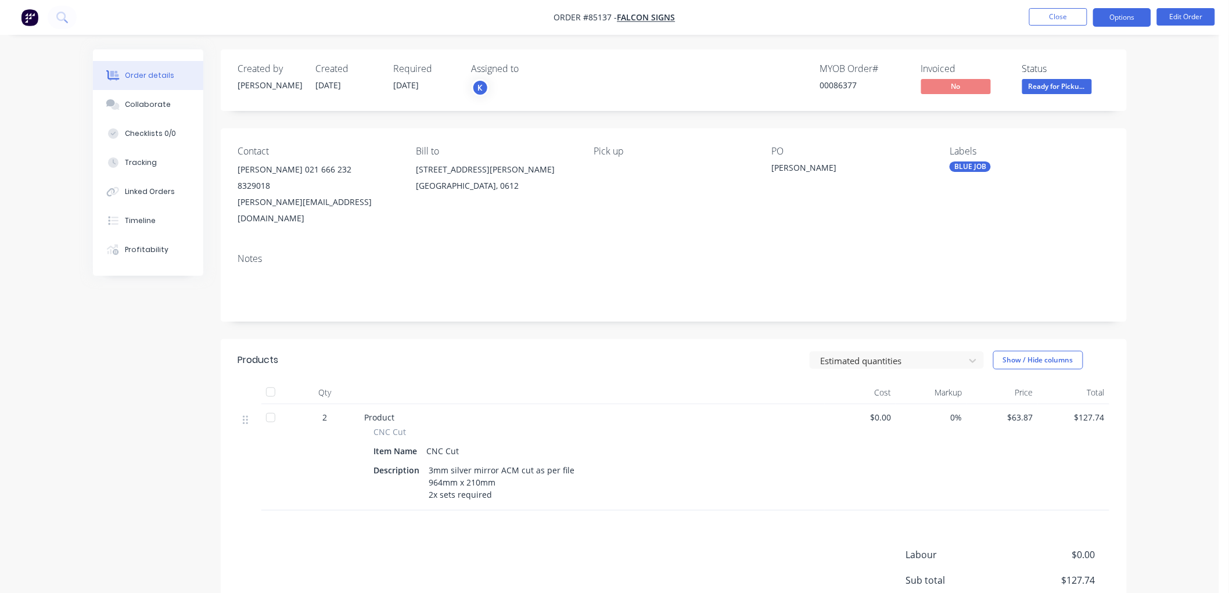
click at [1110, 21] on button "Options" at bounding box center [1122, 17] width 58 height 19
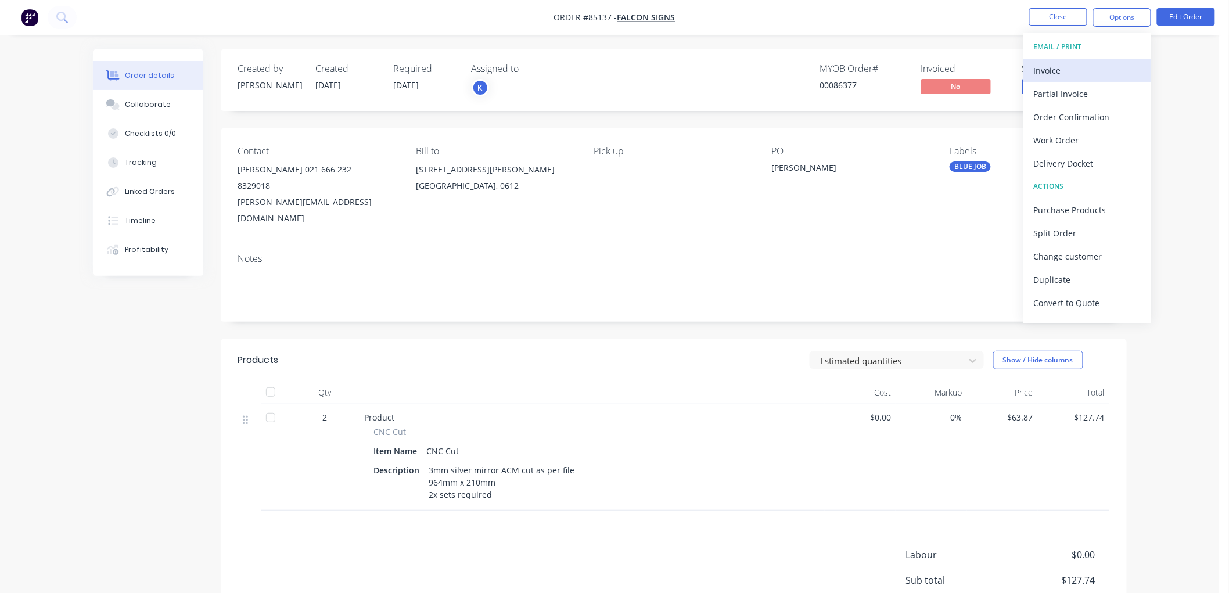
click at [1086, 66] on div "Invoice" at bounding box center [1087, 70] width 107 height 17
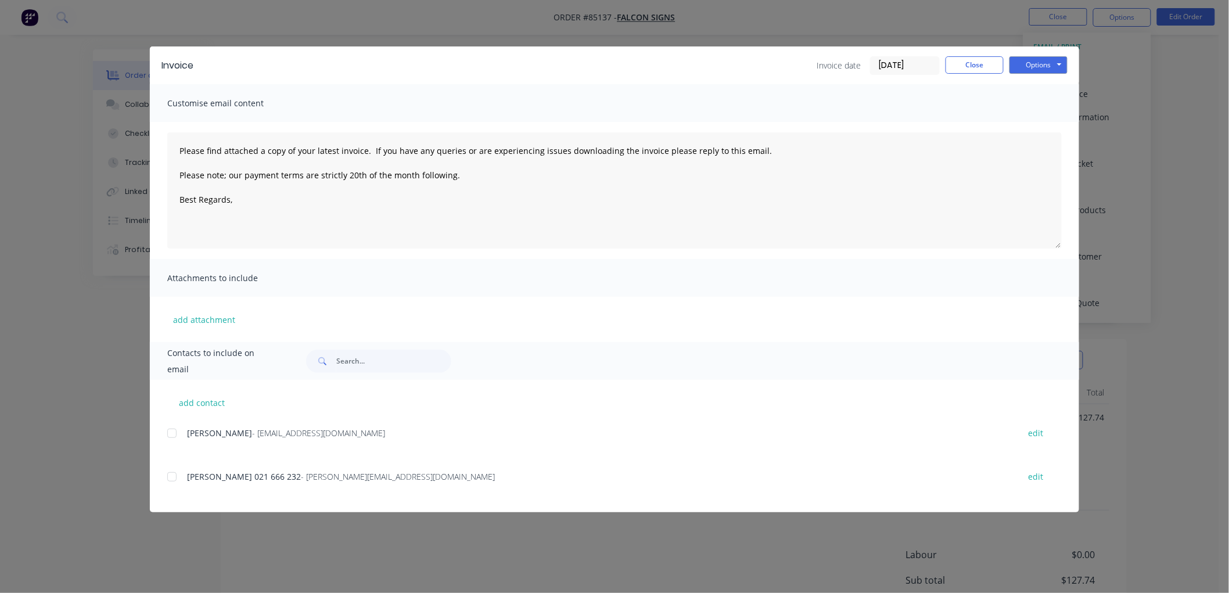
click at [171, 435] on div at bounding box center [171, 433] width 23 height 23
click at [249, 202] on textarea "Please find attached a copy of your latest invoice. If you have any queries or …" at bounding box center [614, 190] width 895 height 116
type textarea "Please find attached a copy of your latest invoice. If you have any queries or …"
click at [1035, 62] on button "Options" at bounding box center [1039, 64] width 58 height 17
click at [1031, 124] on button "Email" at bounding box center [1047, 123] width 74 height 19
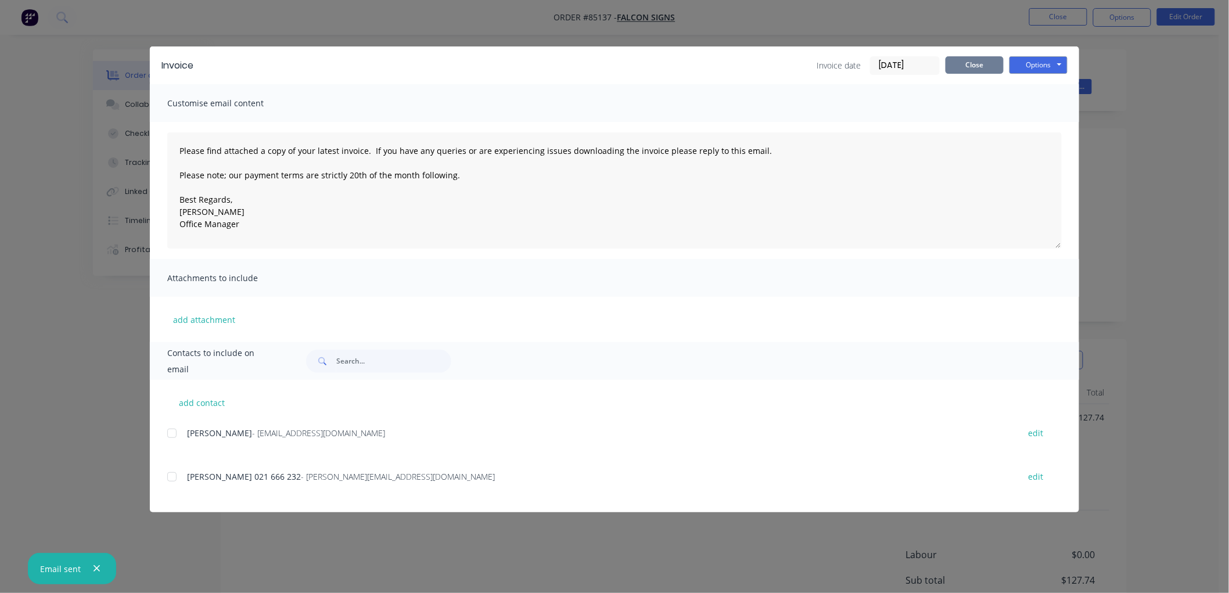
click at [963, 64] on button "Close" at bounding box center [975, 64] width 58 height 17
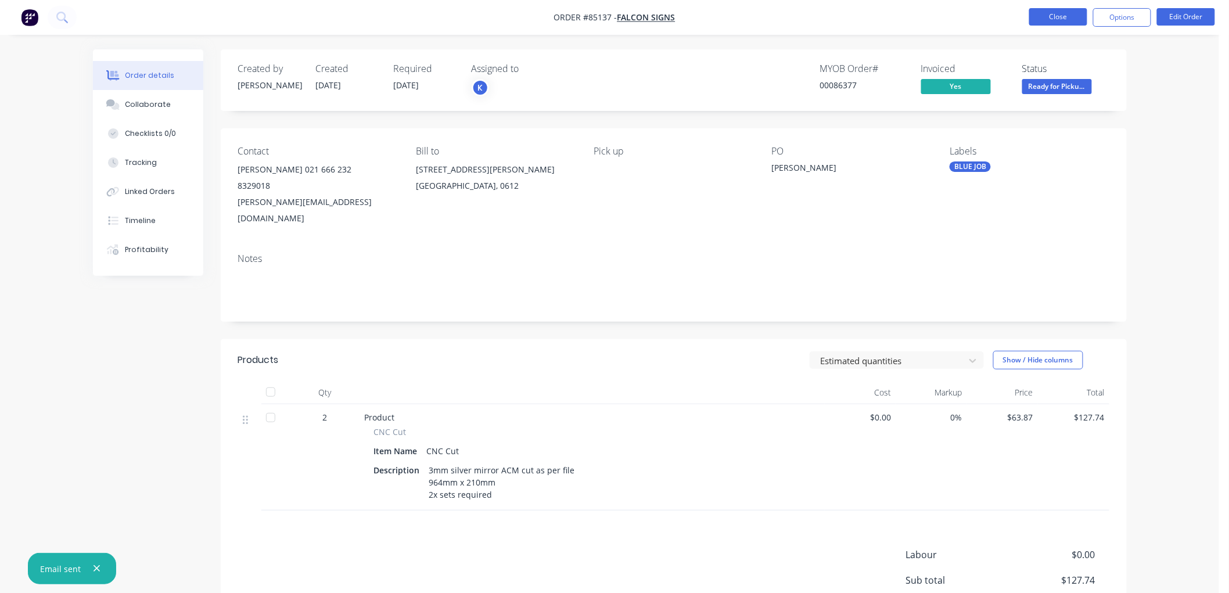
click at [1061, 16] on button "Close" at bounding box center [1058, 16] width 58 height 17
